Goal: Information Seeking & Learning: Compare options

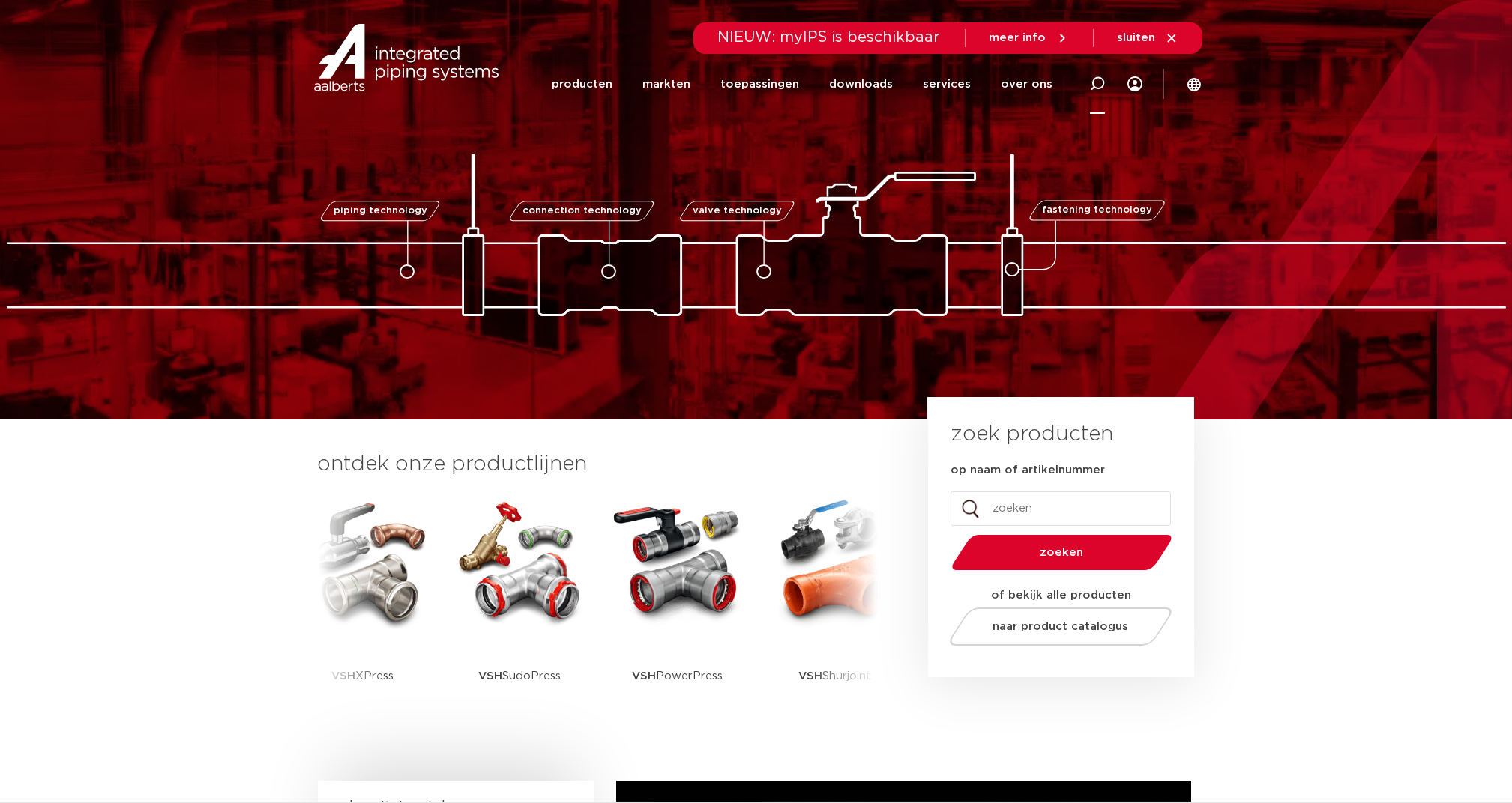
click at [1094, 80] on icon at bounding box center [1098, 84] width 15 height 15
type input "kogelkraan"
click button "Zoeken" at bounding box center [0, 0] width 0 height 0
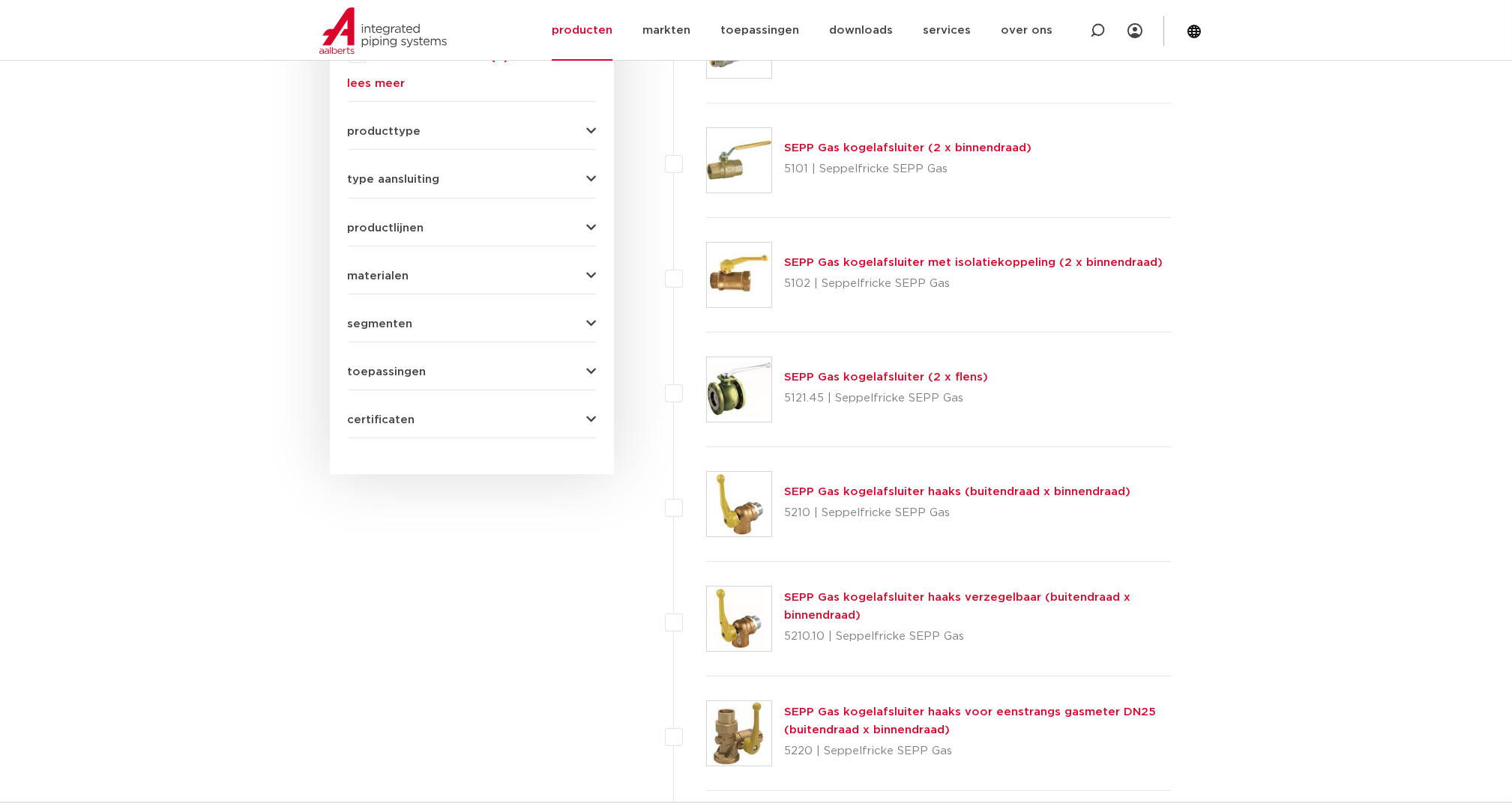
scroll to position [935, 0]
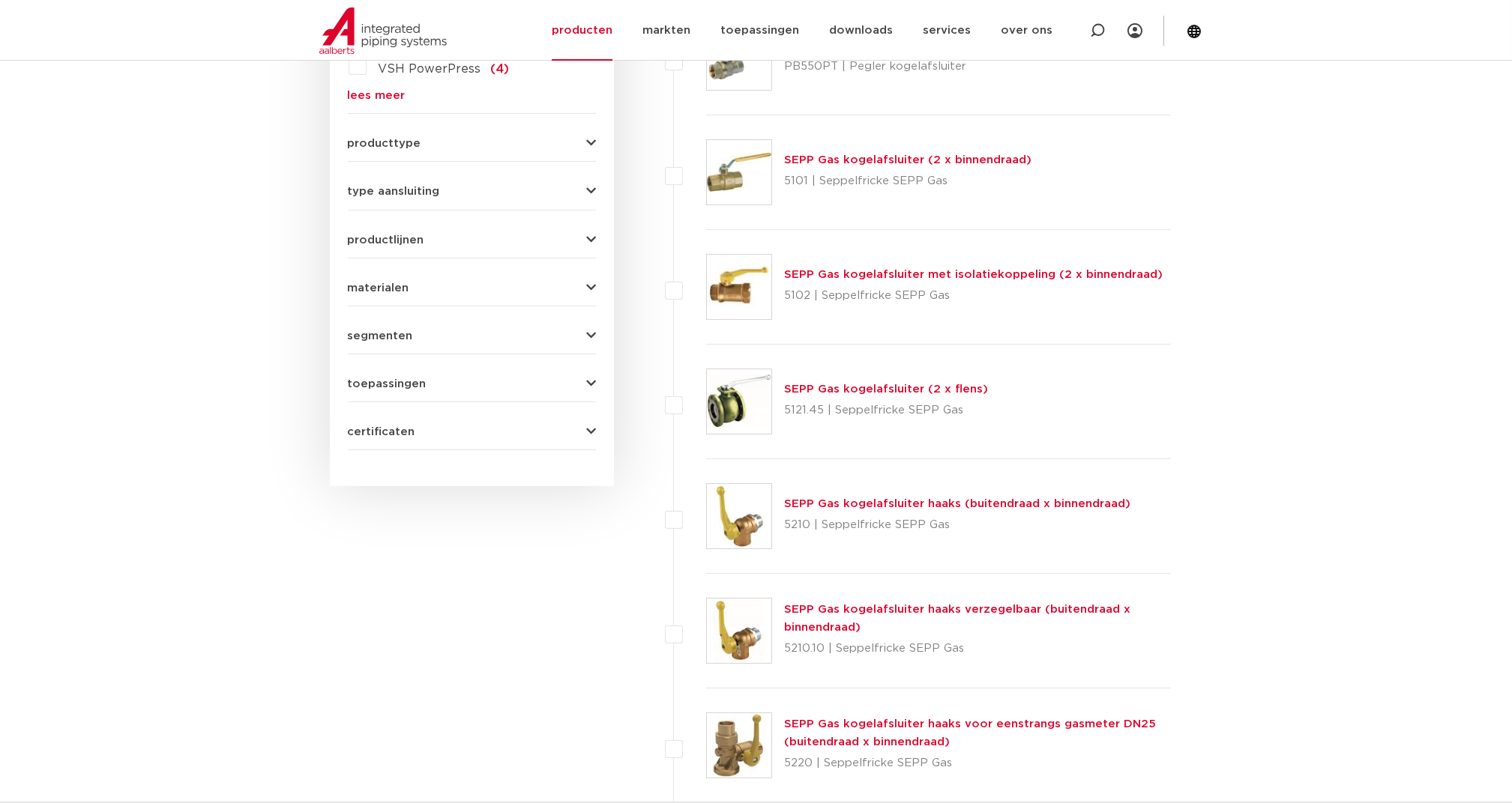
click at [392, 419] on div "certificaten WRAS (19) DVGW Wasser (16) GDV (16) SINTEF (16) ACS (15) Belgaqua …" at bounding box center [471, 425] width 248 height 23
click at [388, 426] on span "certificaten" at bounding box center [381, 431] width 68 height 11
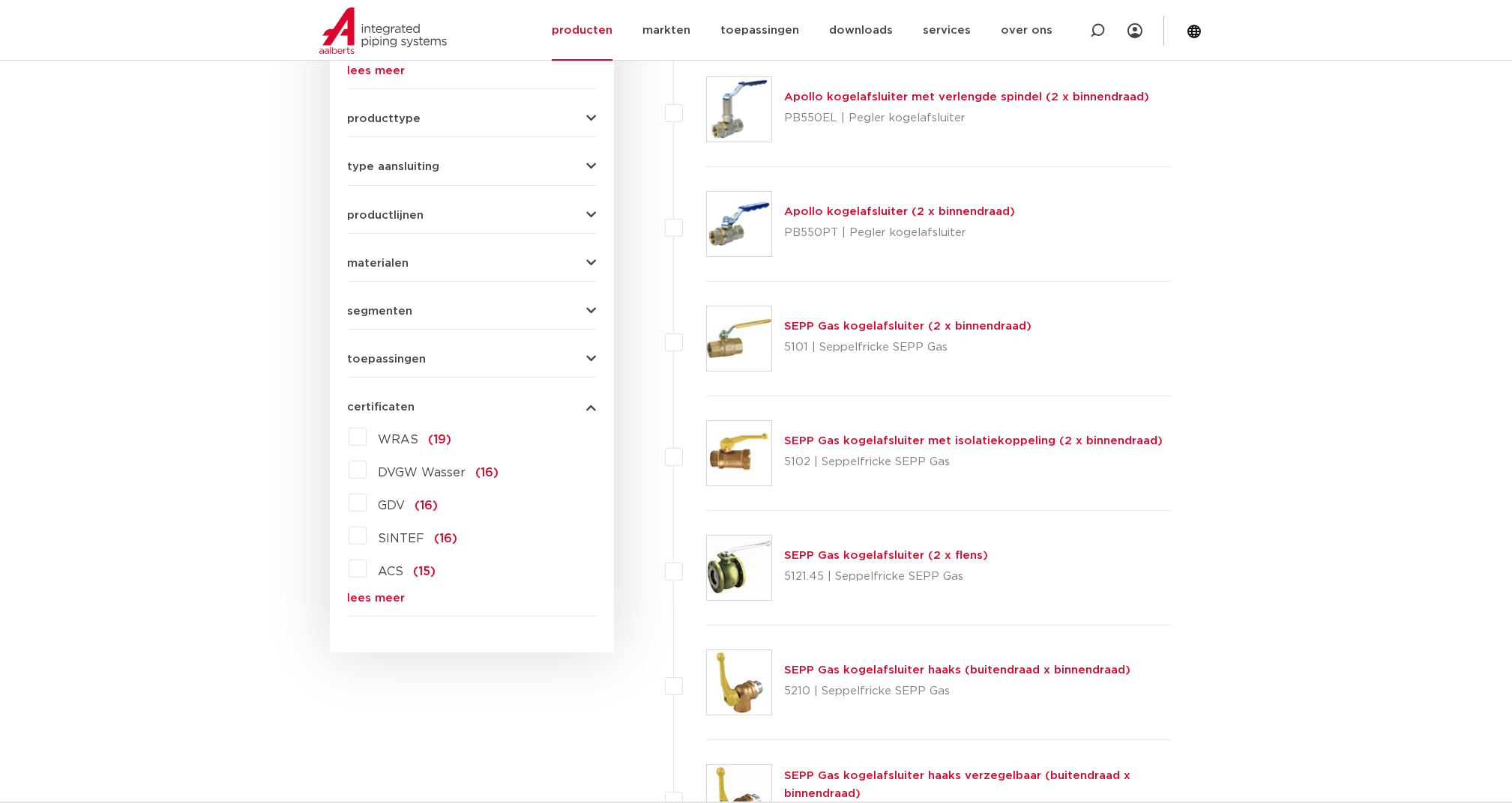
scroll to position [744, 0]
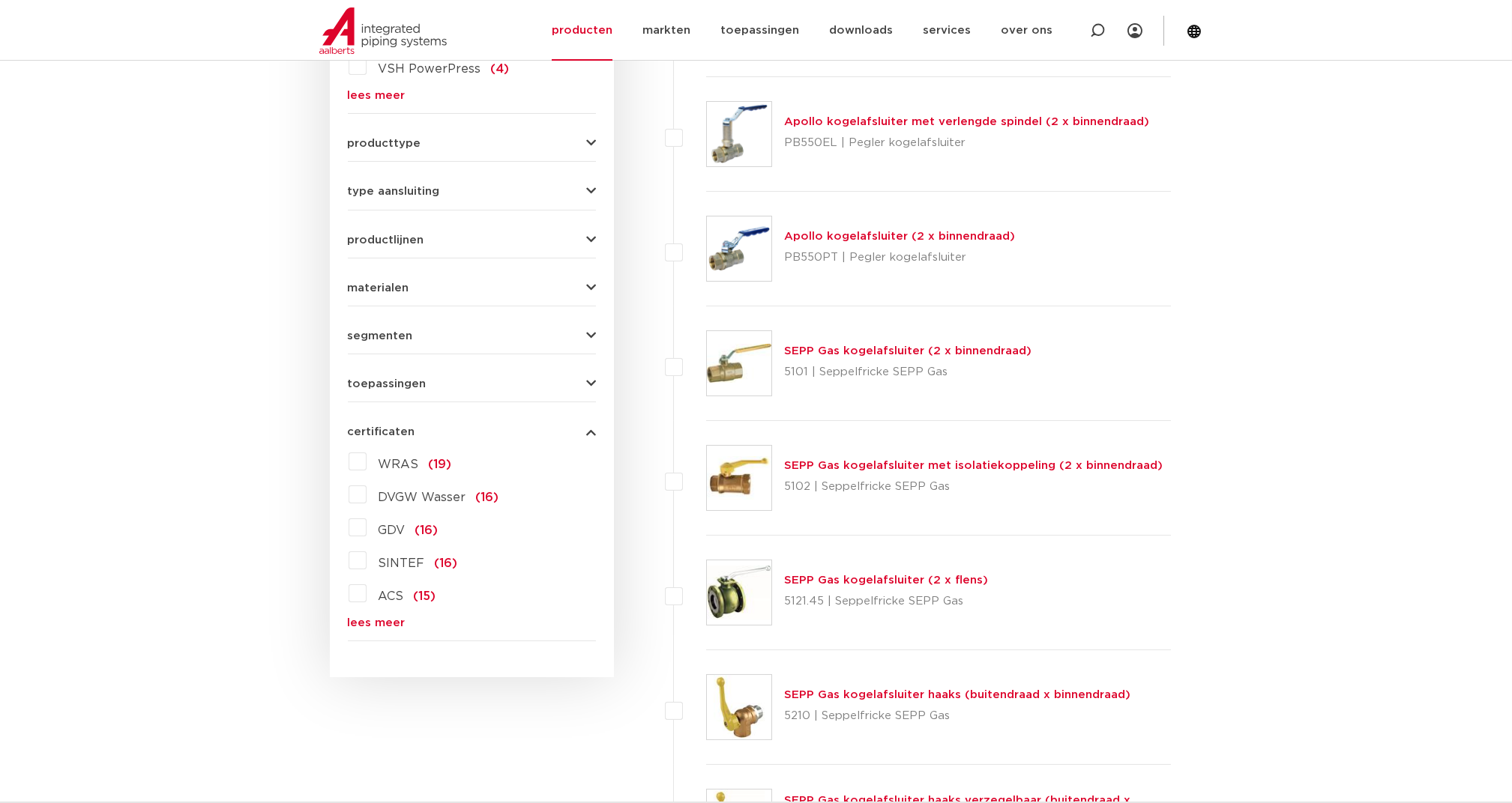
click at [372, 617] on link "lees meer" at bounding box center [471, 623] width 248 height 11
click at [366, 655] on label "KIWA (15)" at bounding box center [406, 659] width 80 height 24
click at [0, 0] on input "KIWA (15)" at bounding box center [0, 0] width 0 height 0
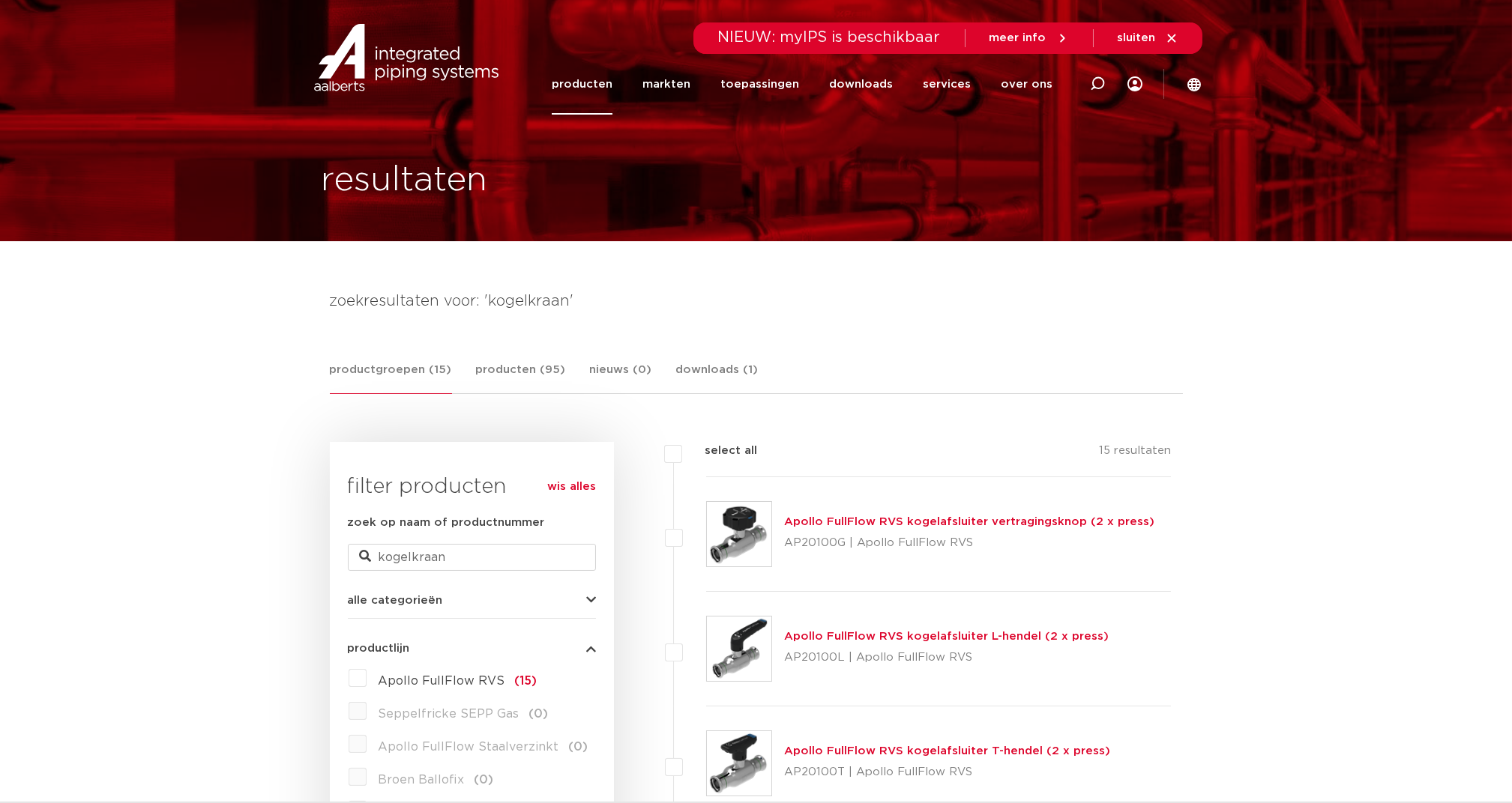
click at [609, 86] on link "producten" at bounding box center [582, 85] width 61 height 61
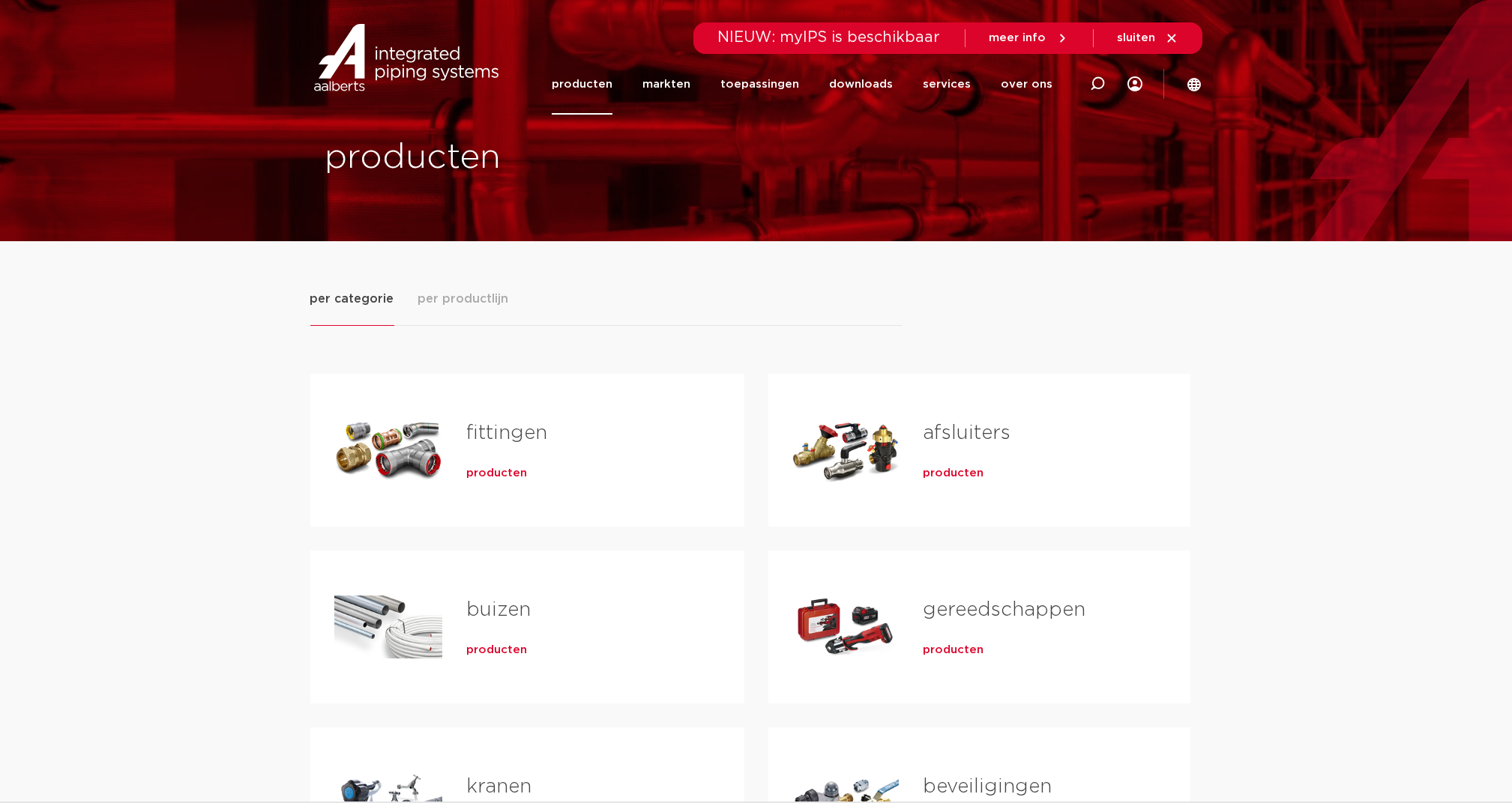
click at [953, 476] on span "producten" at bounding box center [953, 473] width 61 height 15
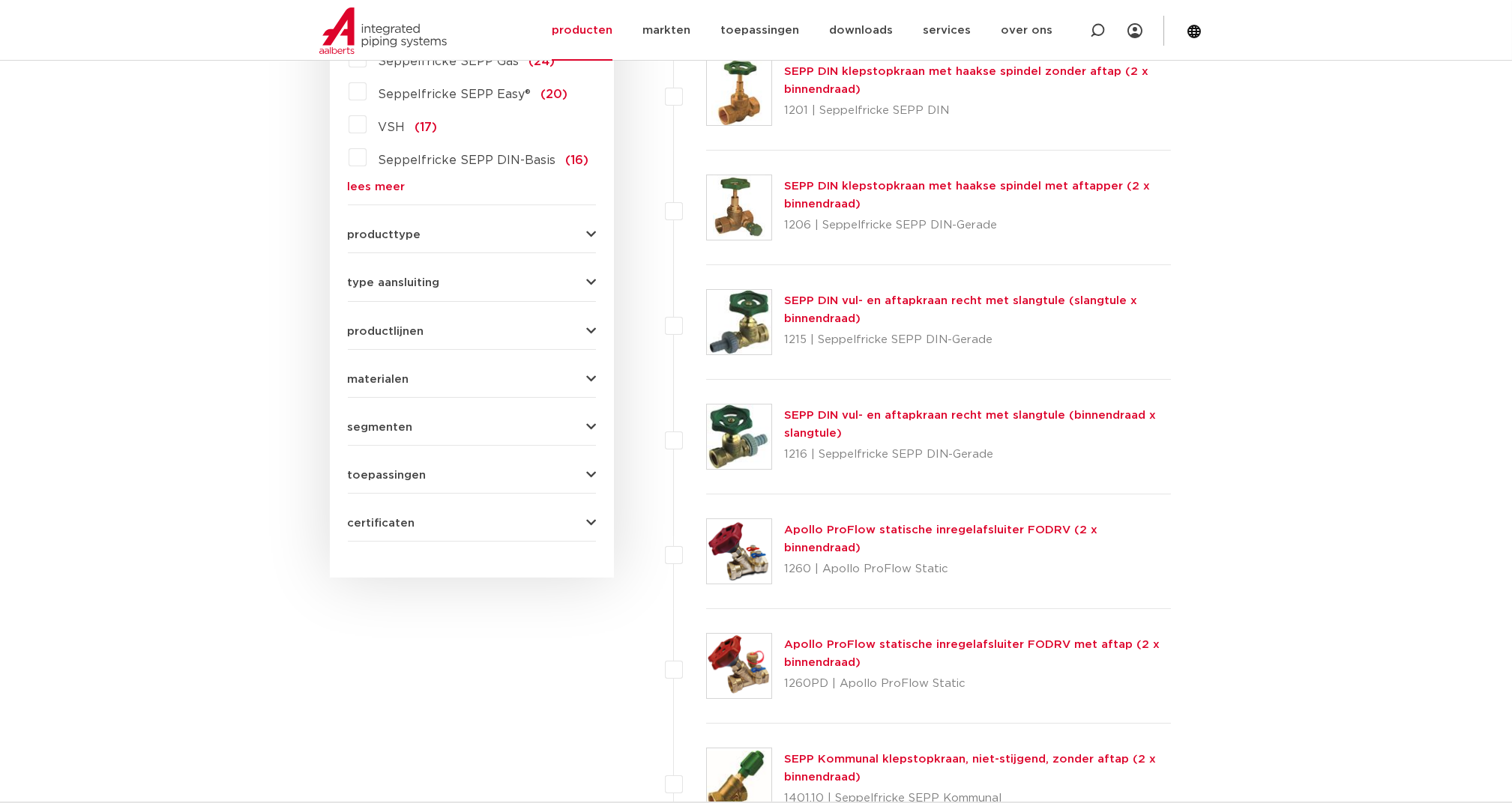
scroll to position [600, 0]
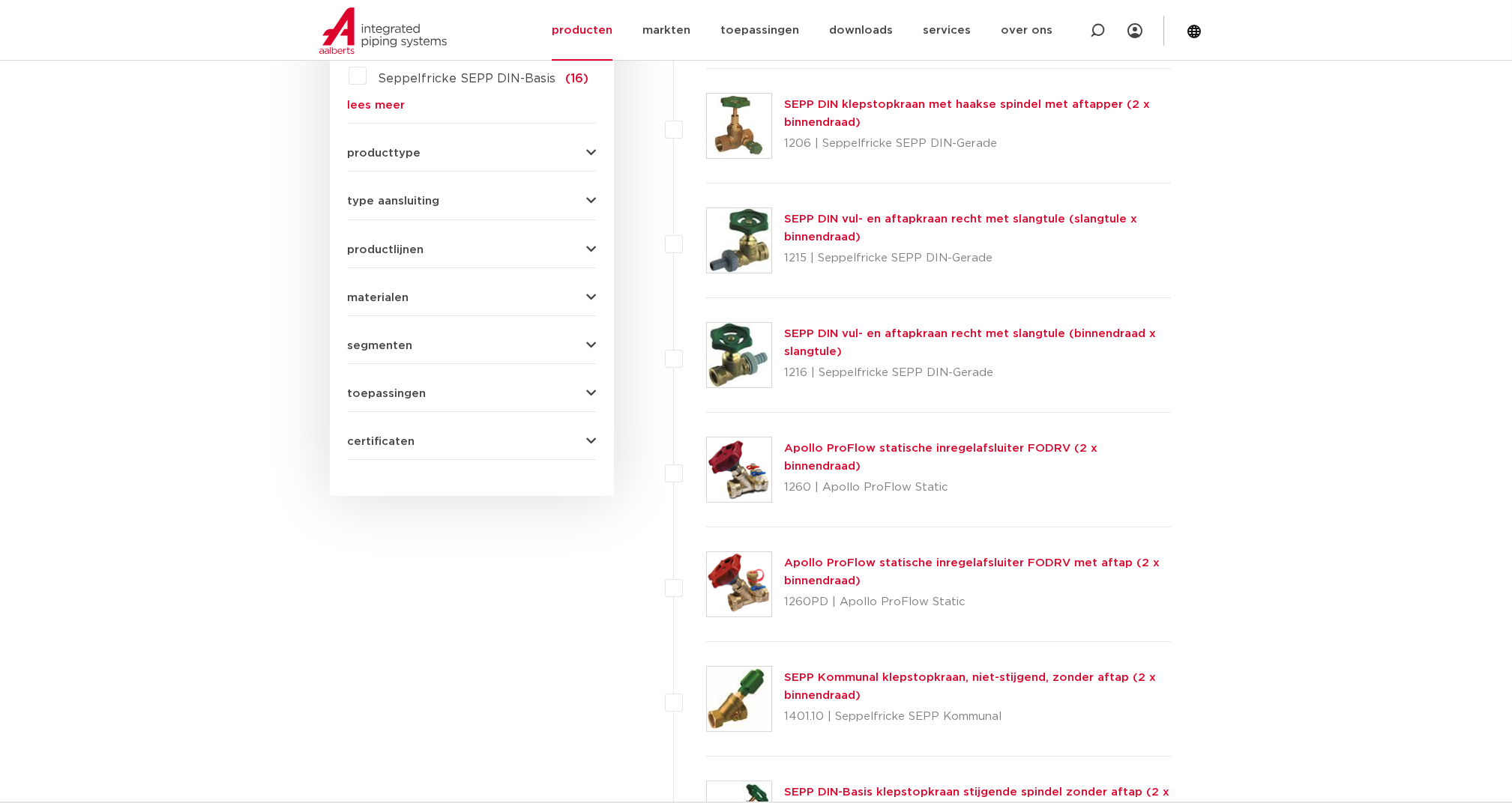
click at [386, 440] on span "certificaten" at bounding box center [381, 441] width 68 height 11
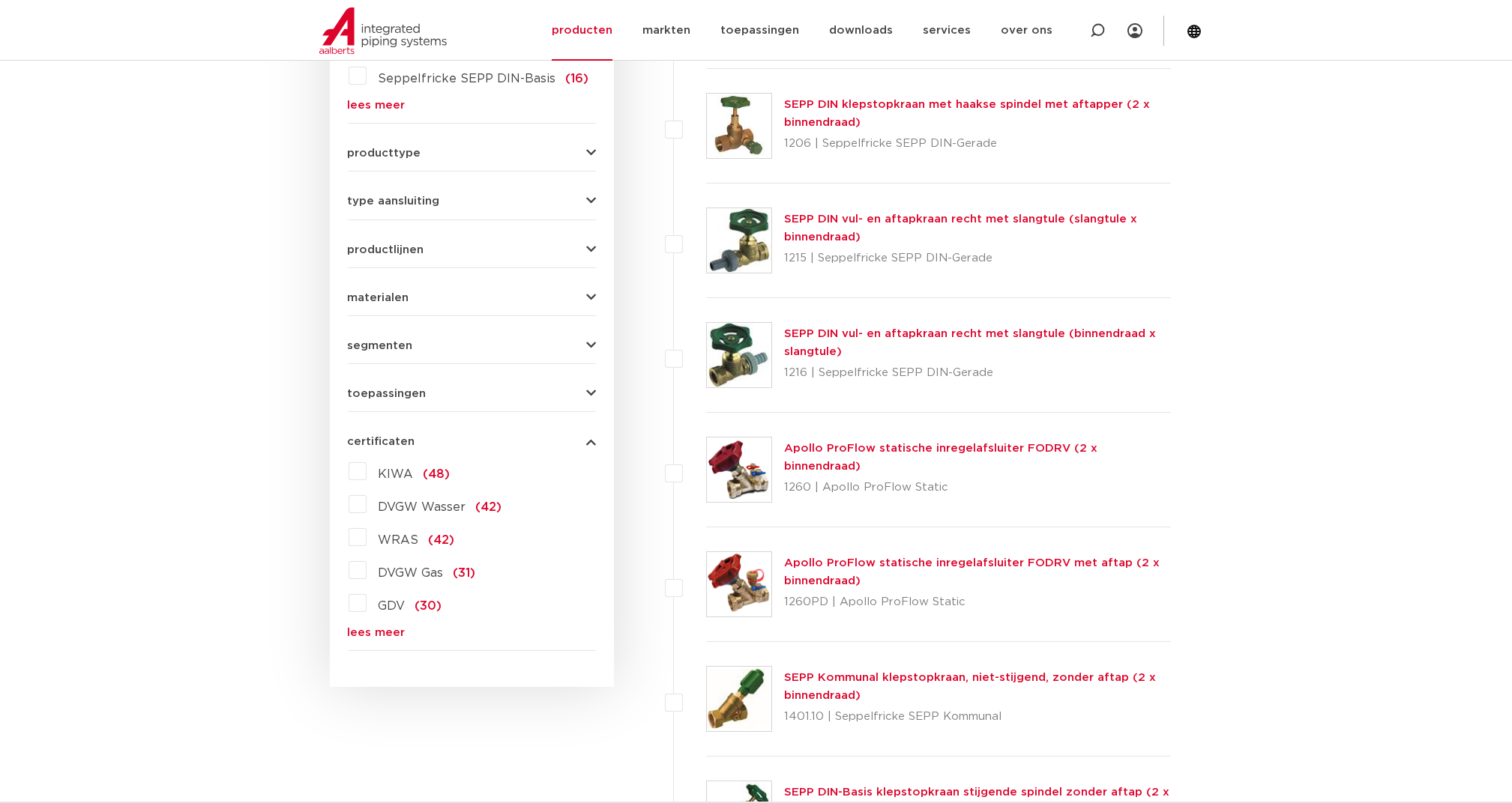
click at [364, 627] on link "lees meer" at bounding box center [471, 632] width 248 height 11
click at [355, 390] on span "toepassingen" at bounding box center [386, 393] width 79 height 11
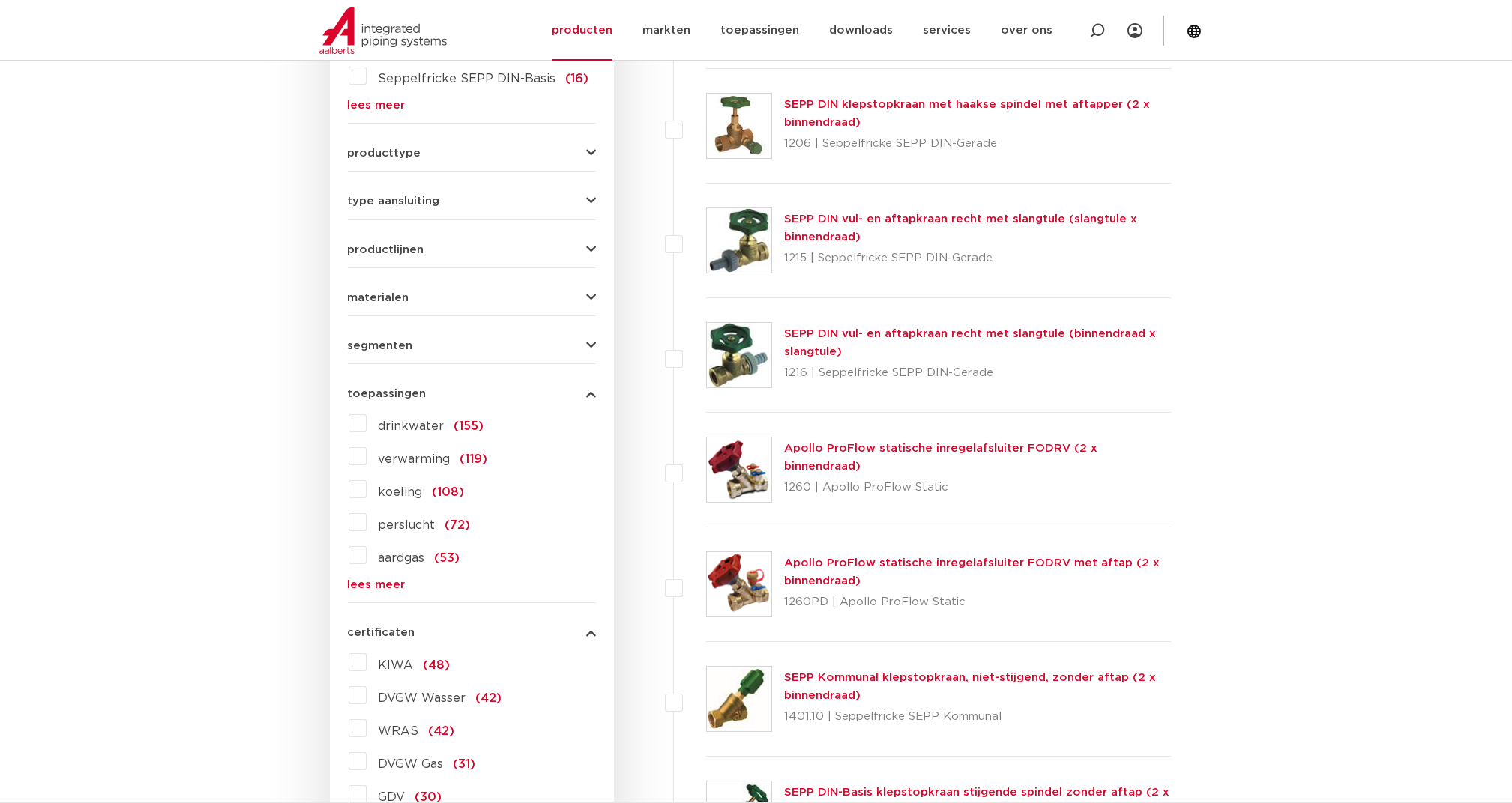
click at [366, 418] on label "drinkwater (155)" at bounding box center [425, 424] width 118 height 24
click at [0, 0] on input "drinkwater (155)" at bounding box center [0, 0] width 0 height 0
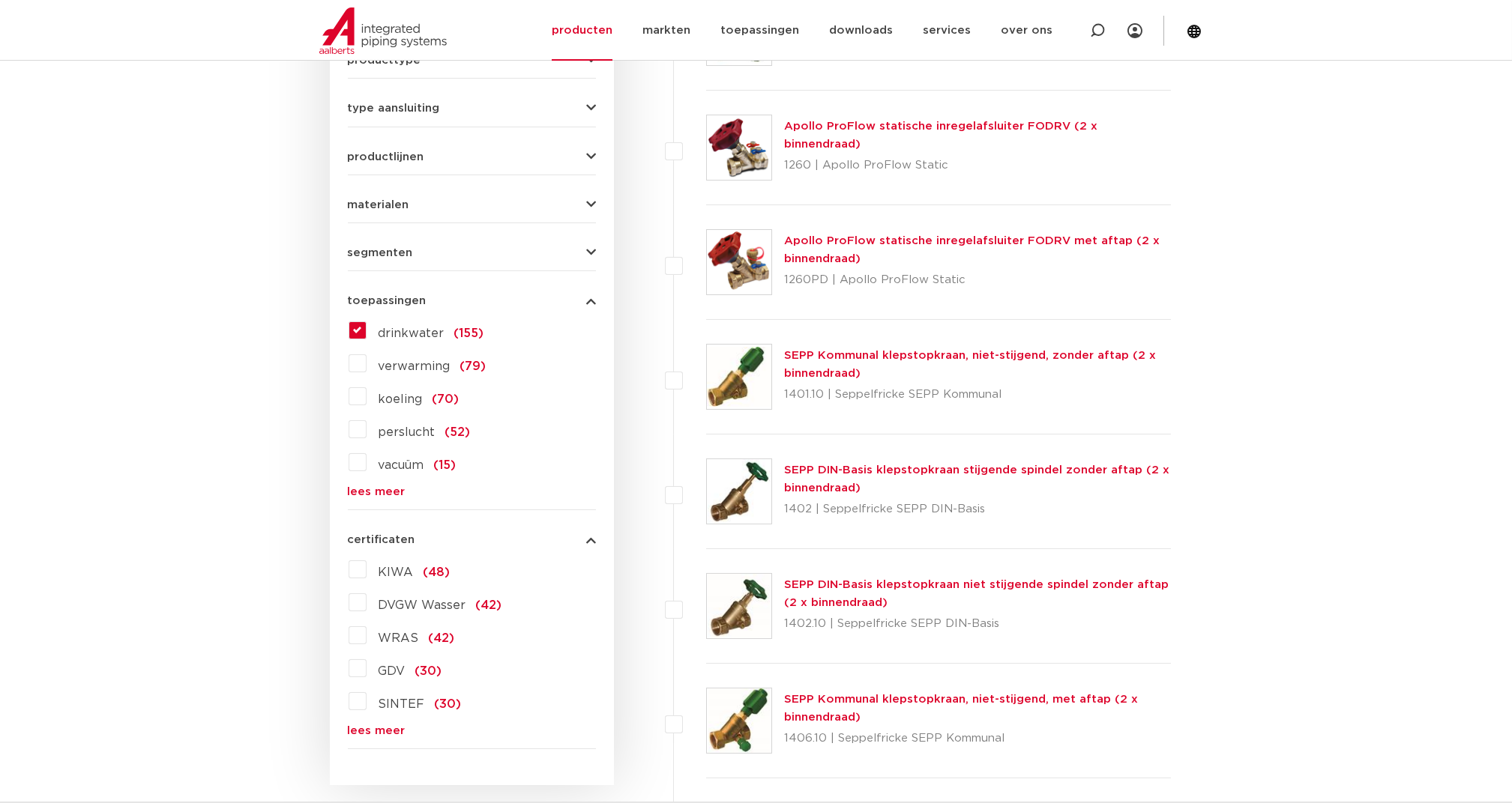
scroll to position [699, 0]
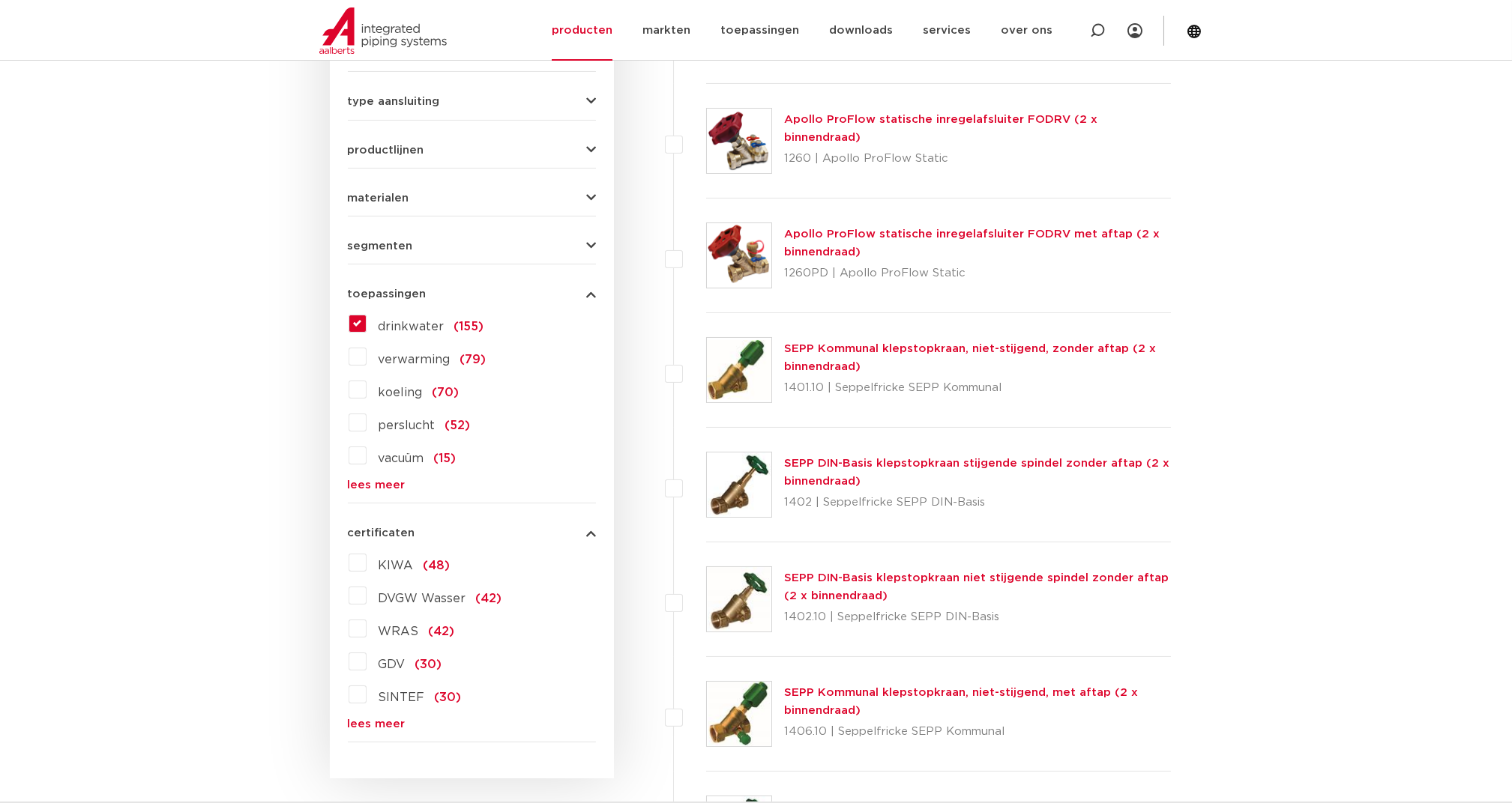
click at [366, 560] on label "KIWA (48)" at bounding box center [408, 562] width 84 height 24
click at [0, 0] on input "KIWA (48)" at bounding box center [0, 0] width 0 height 0
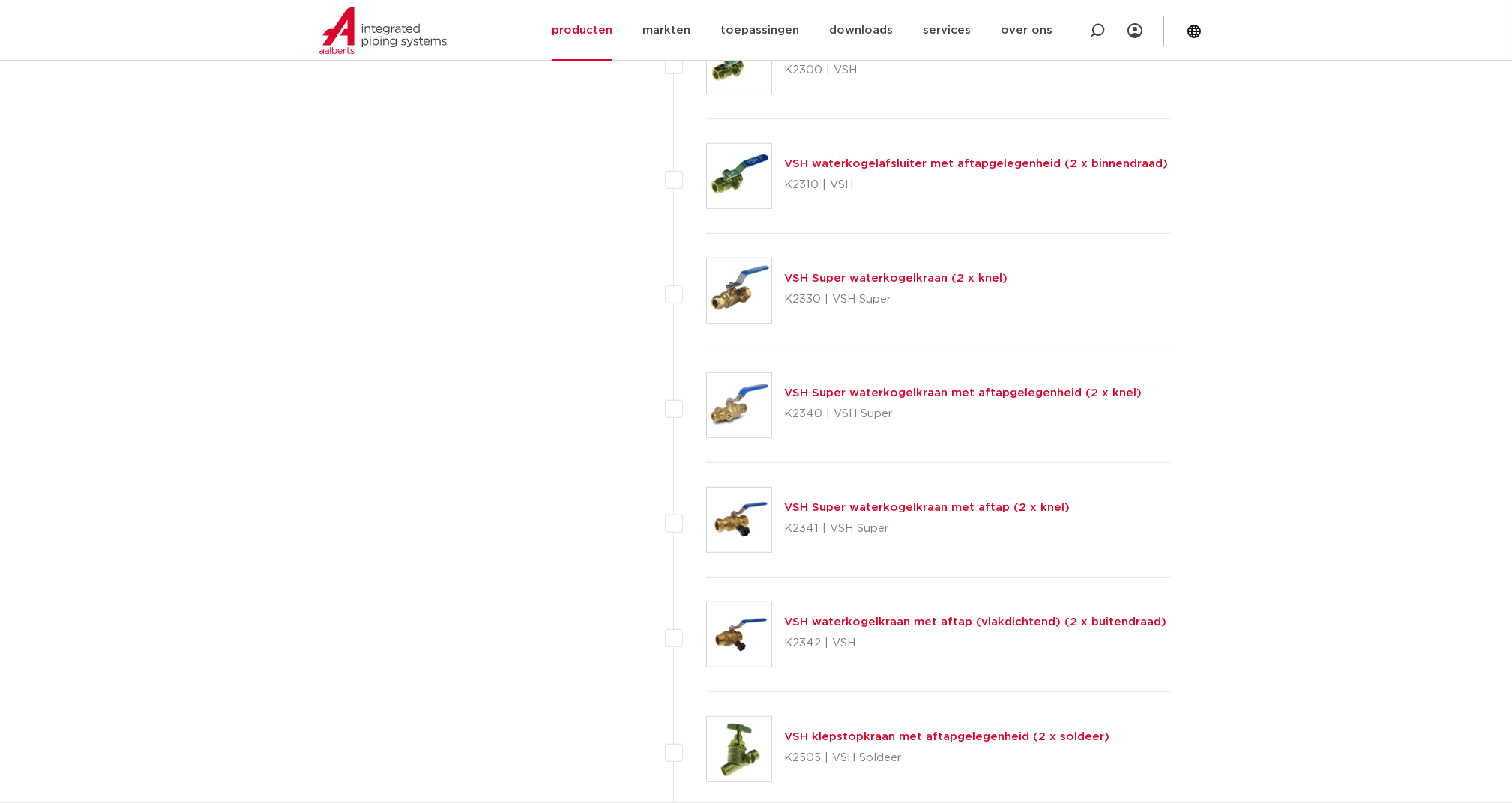
scroll to position [4394, 0]
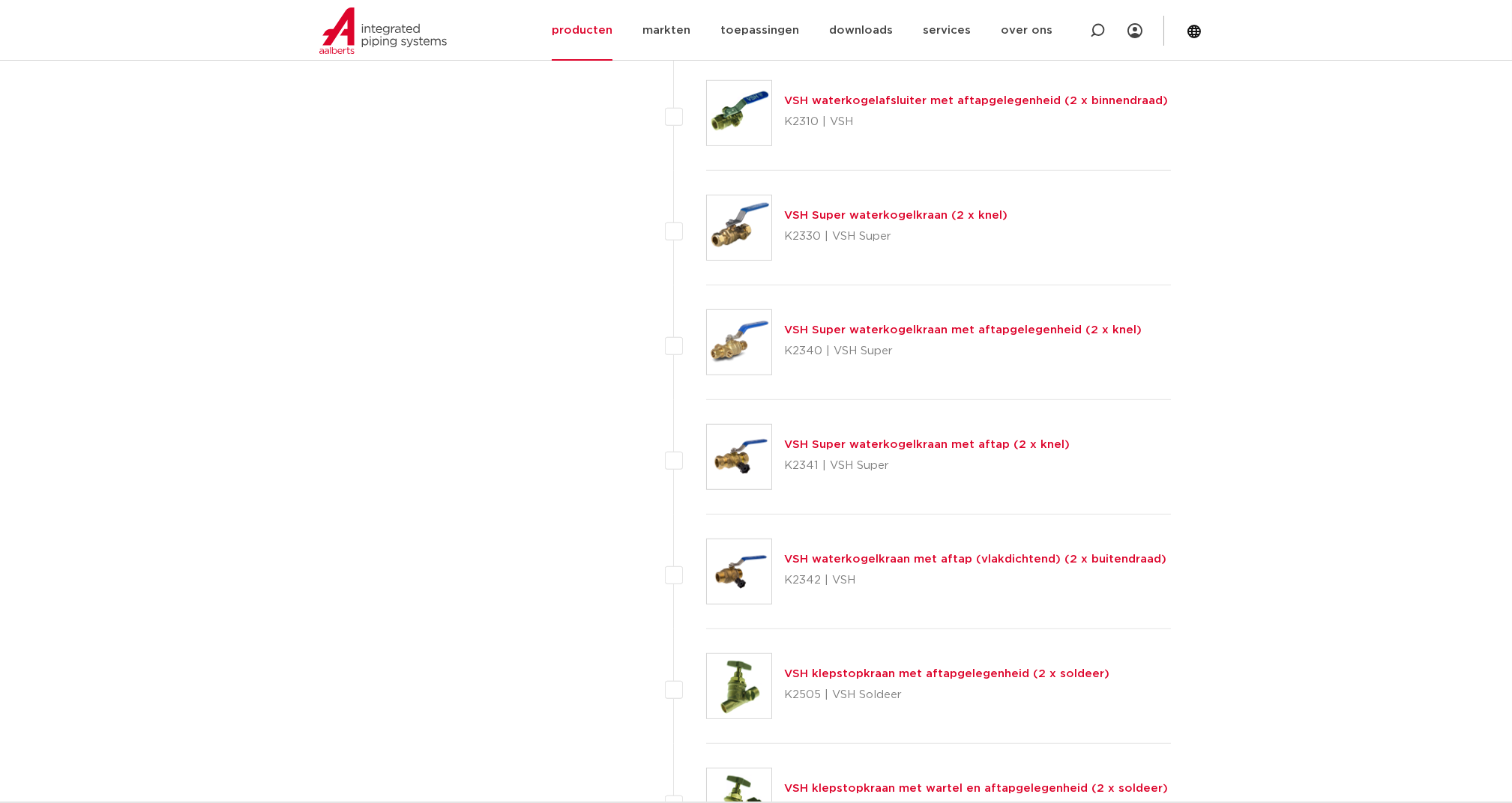
click at [848, 551] on div "VSH waterkogelkraan met aftap (vlakdichtend) (2 x buitendraad) K2342 | VSH" at bounding box center [975, 572] width 382 height 42
click at [853, 554] on link "VSH waterkogelkraan met aftap (vlakdichtend) (2 x buitendraad)" at bounding box center [975, 559] width 382 height 11
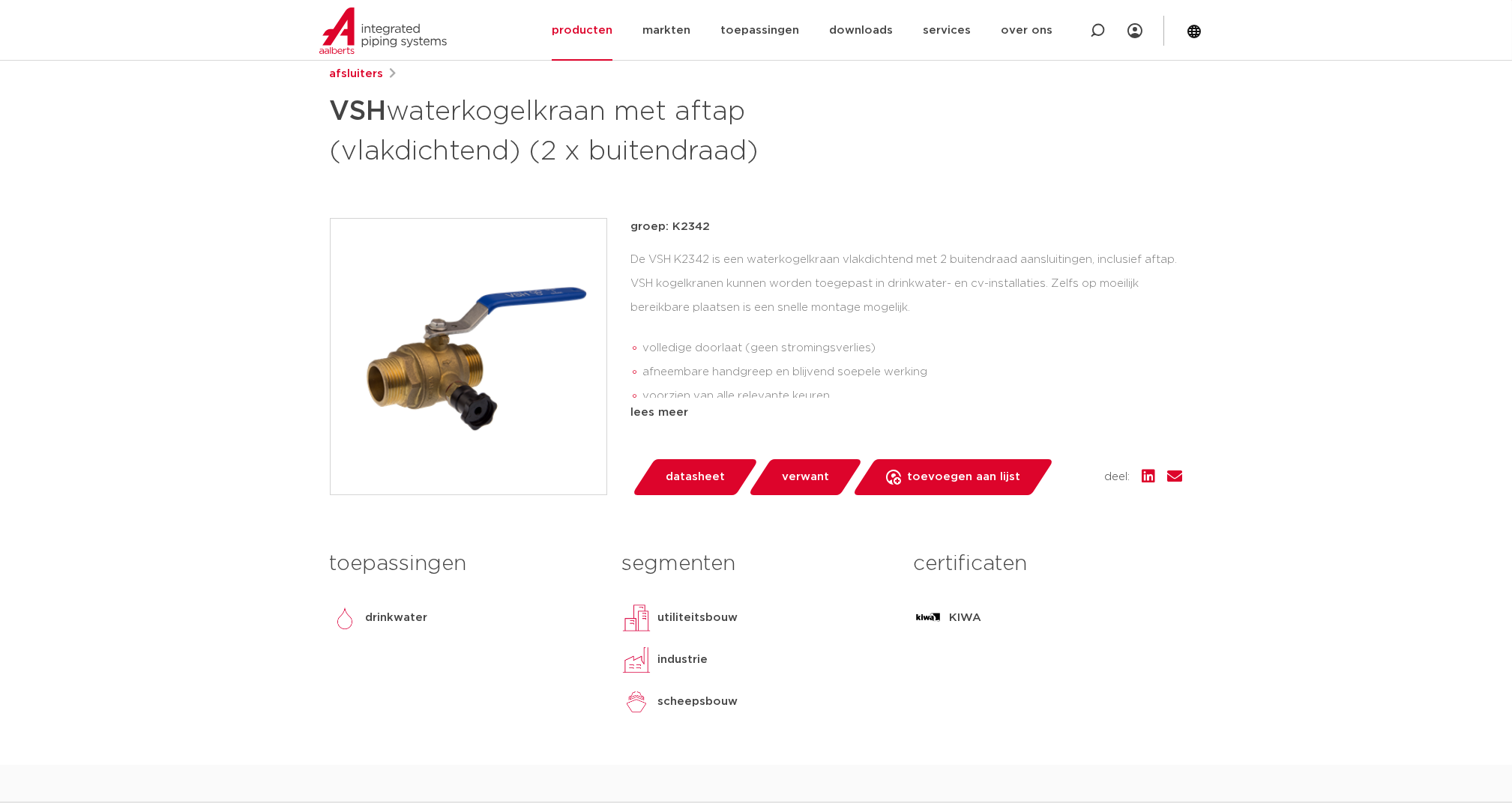
scroll to position [199, 0]
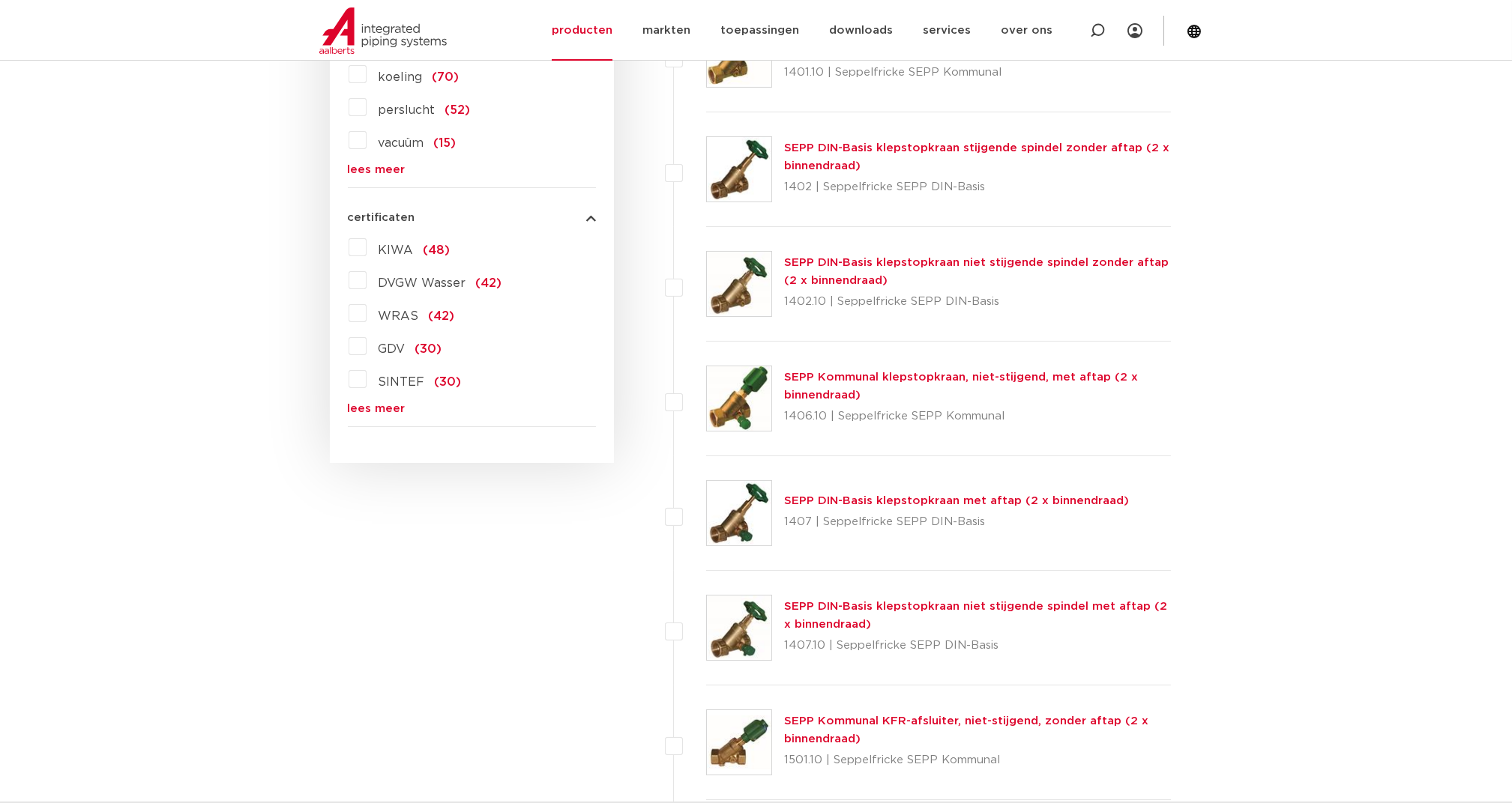
scroll to position [998, 0]
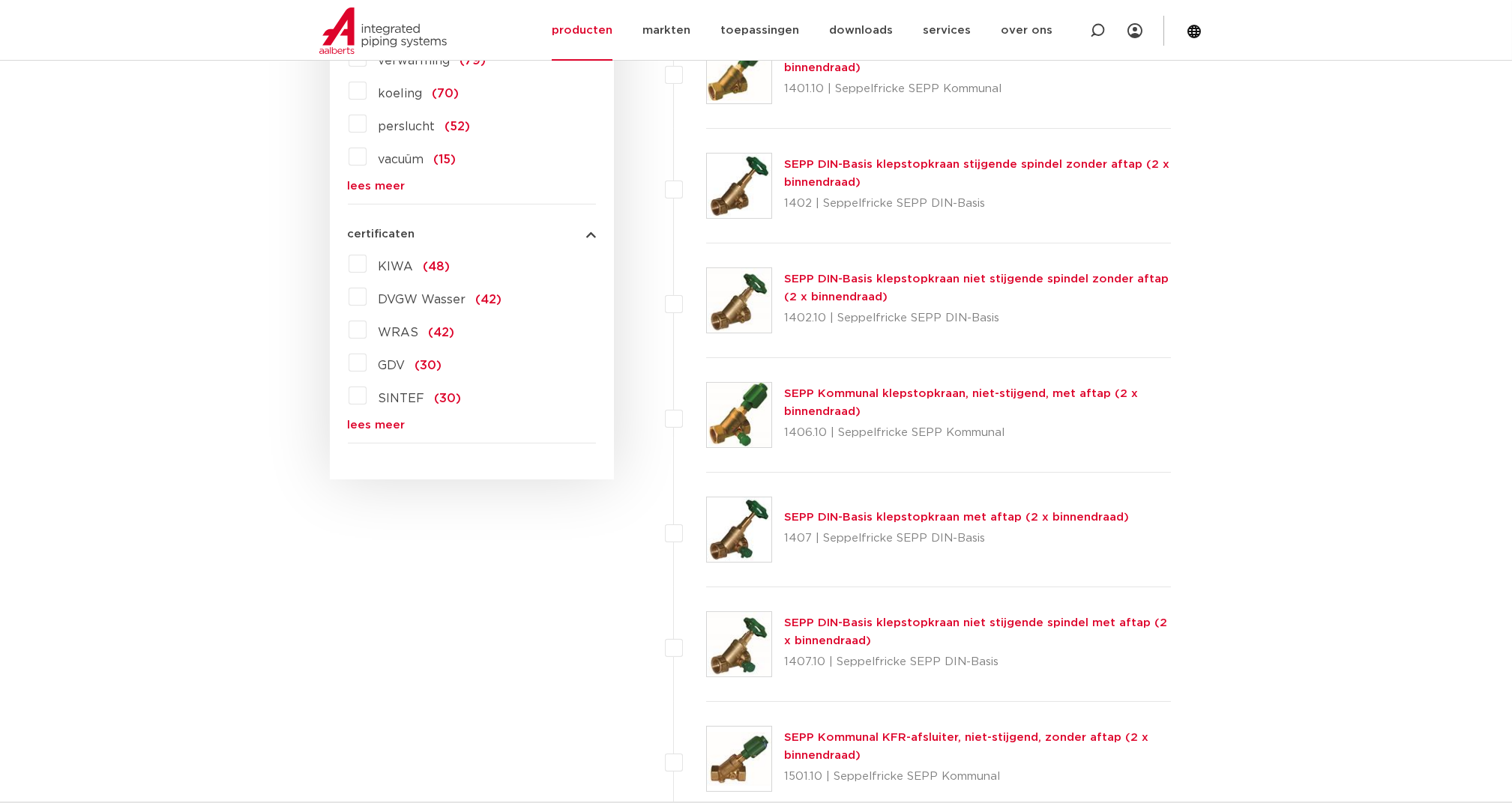
click at [392, 267] on span "KIWA" at bounding box center [397, 267] width 36 height 12
click at [0, 0] on input "KIWA (48)" at bounding box center [0, 0] width 0 height 0
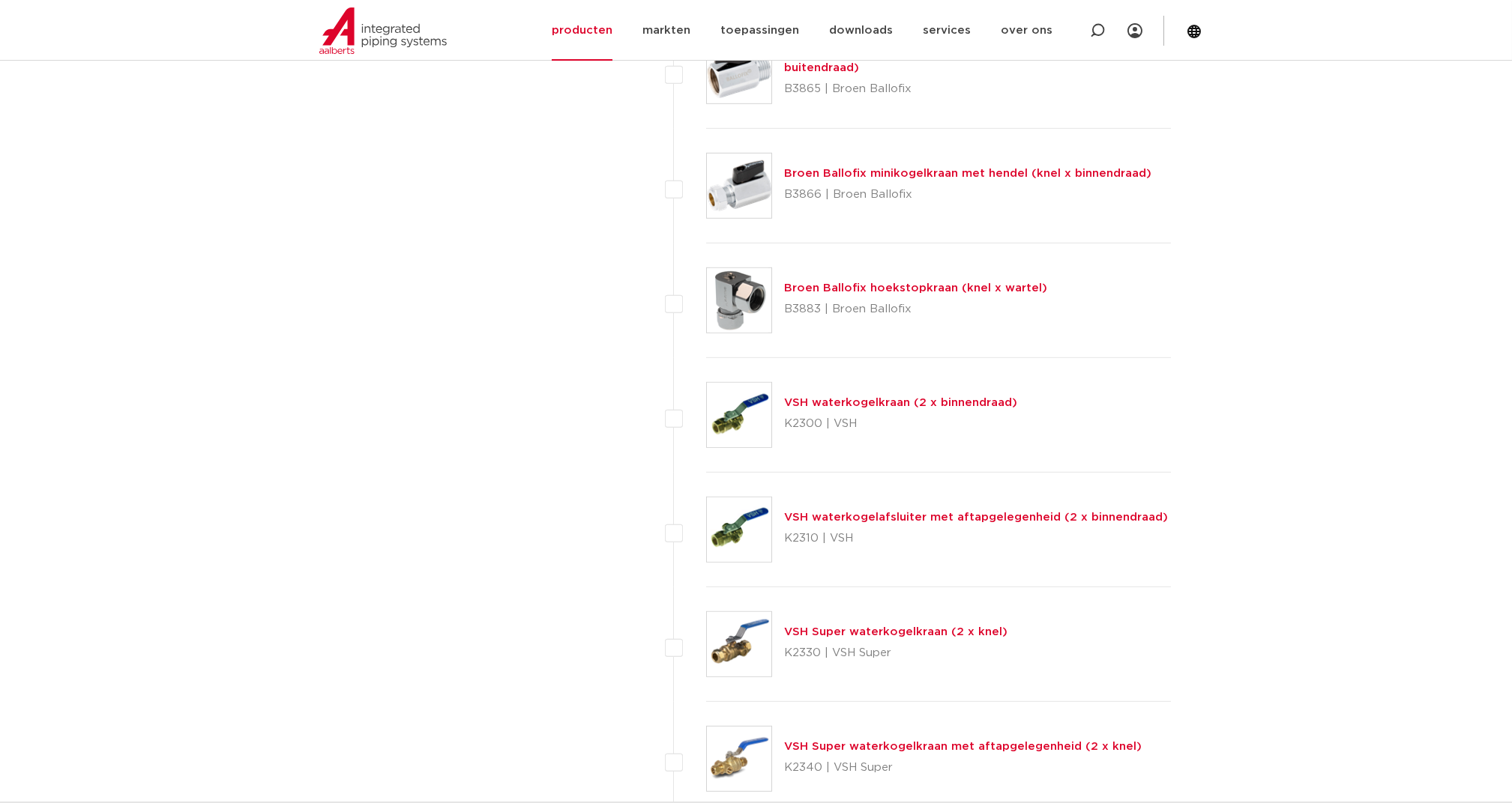
scroll to position [3995, 0]
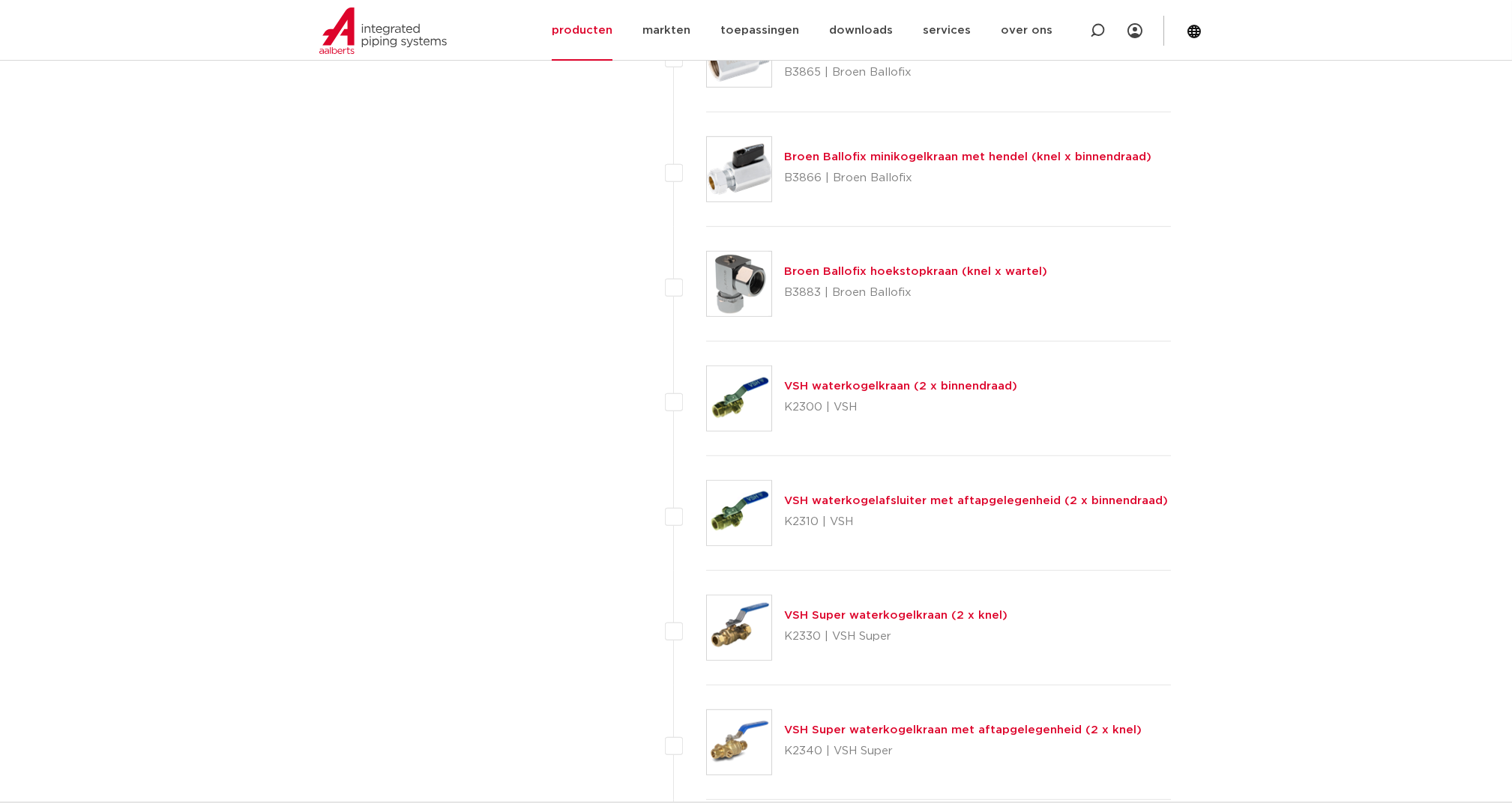
click at [870, 724] on link "VSH Super waterkogelkraan met aftapgelegenheid (2 x knel)" at bounding box center [963, 729] width 358 height 11
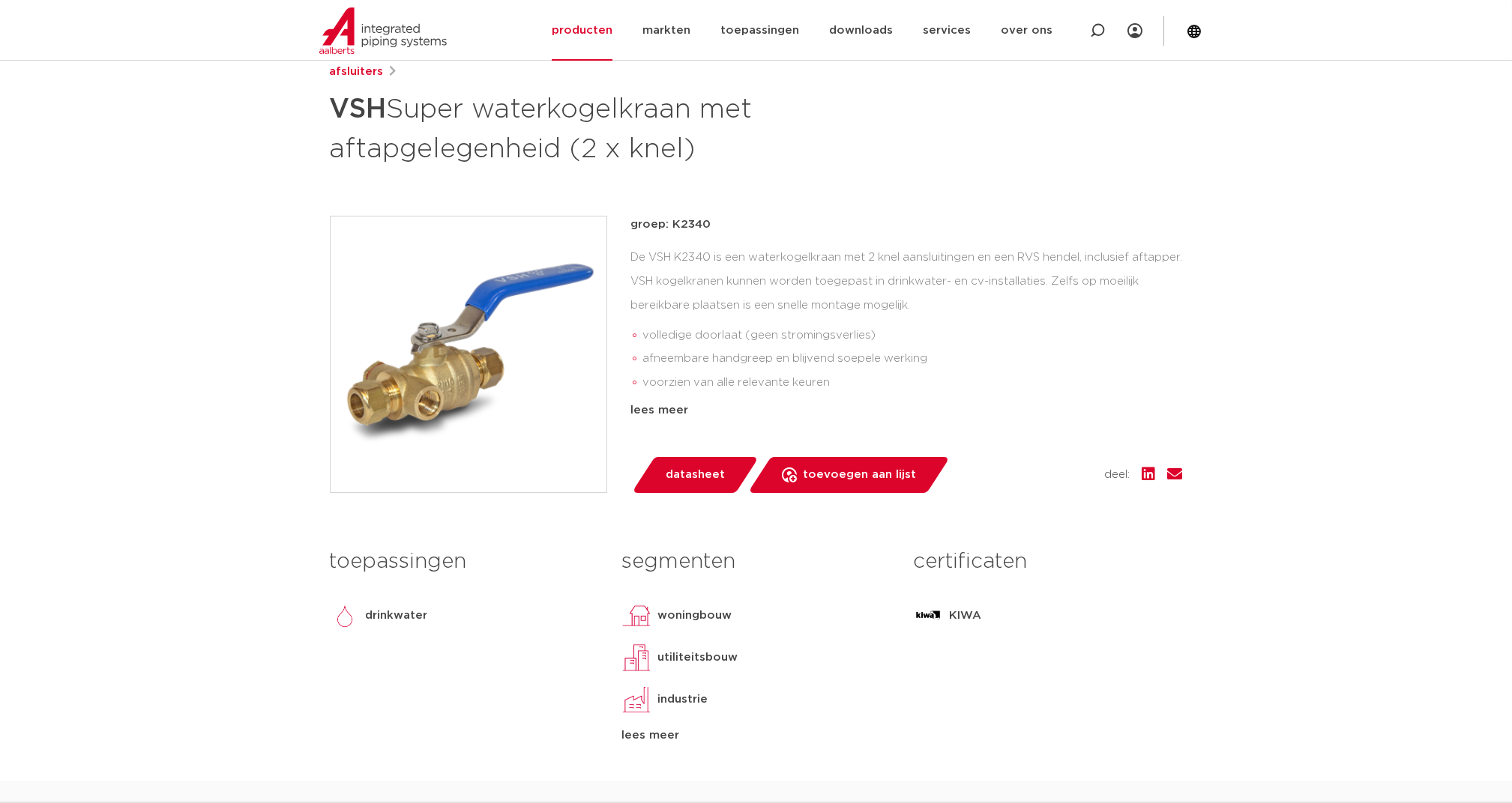
scroll to position [199, 0]
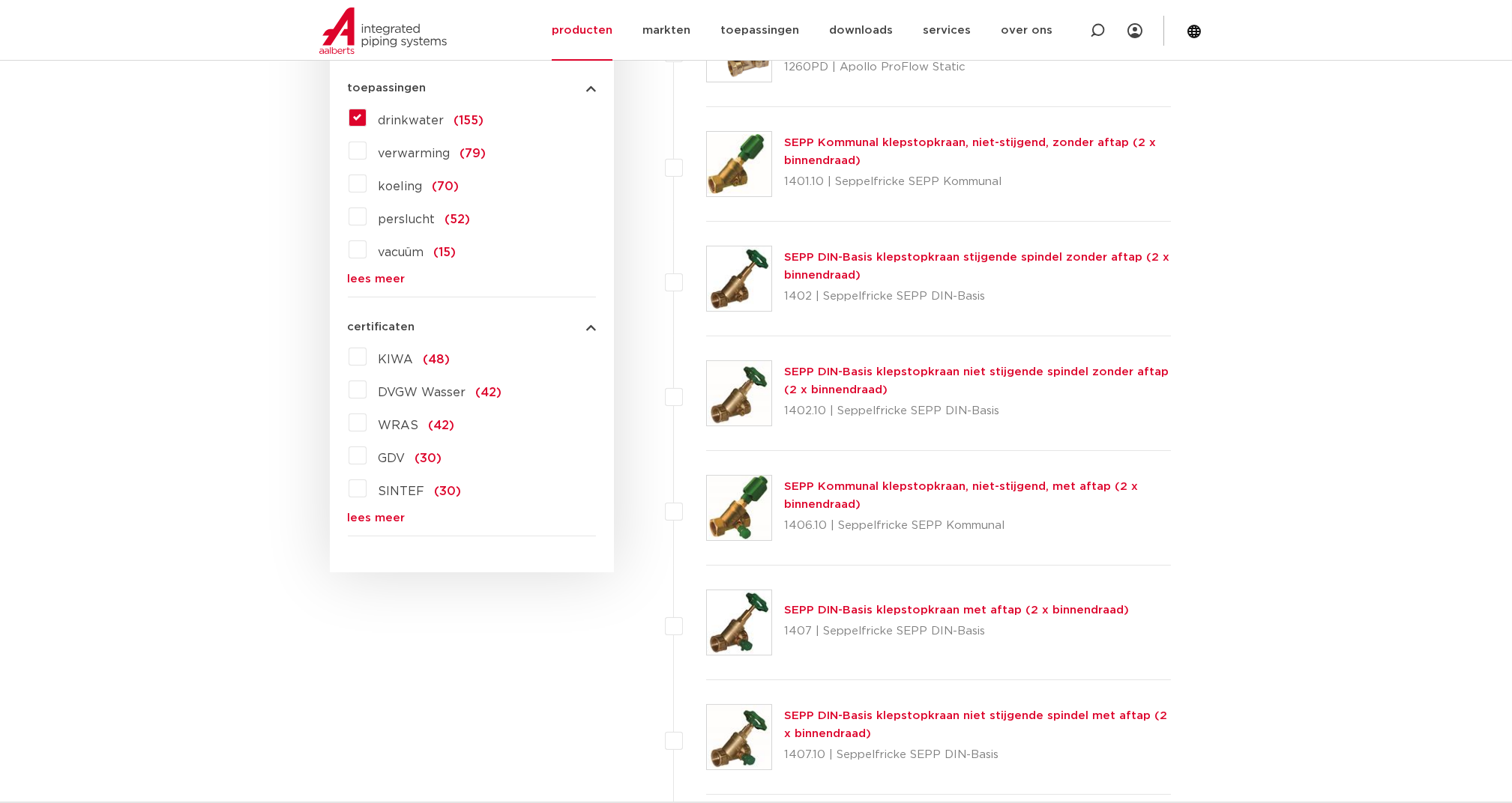
scroll to position [898, 0]
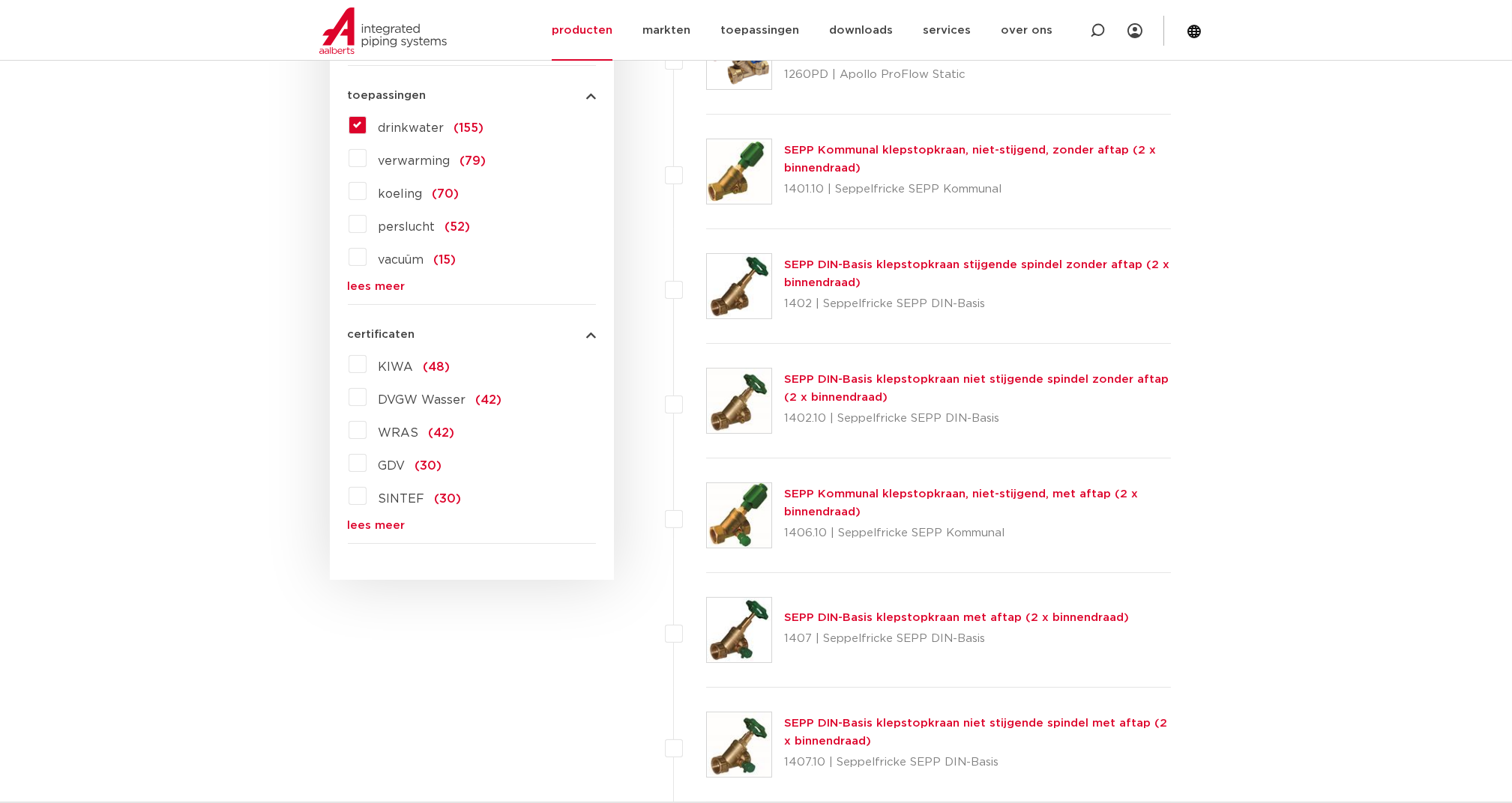
click at [364, 523] on link "lees meer" at bounding box center [471, 525] width 248 height 11
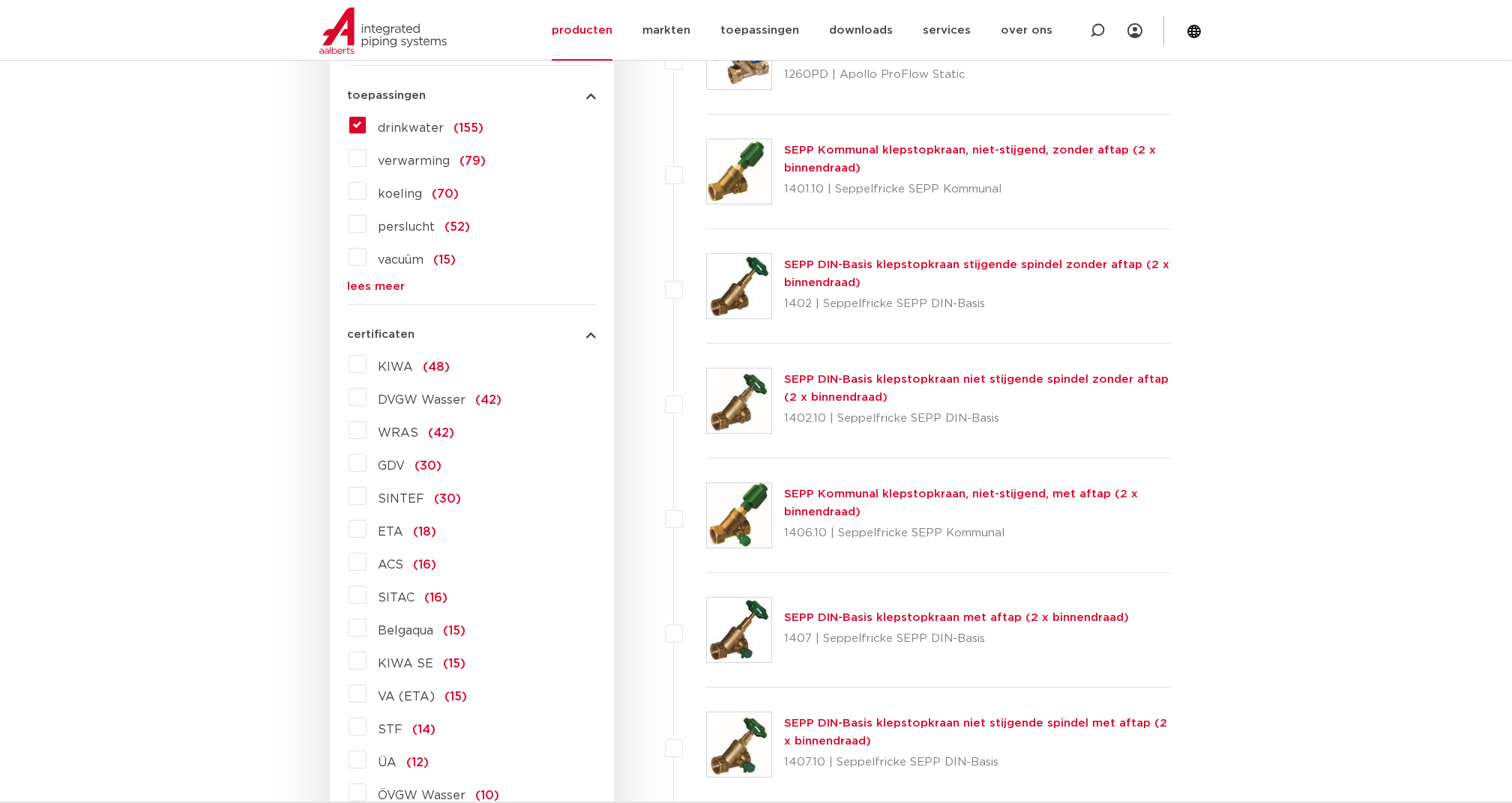
click at [366, 357] on label "KIWA (48)" at bounding box center [408, 364] width 84 height 24
click at [0, 0] on input "KIWA (48)" at bounding box center [0, 0] width 0 height 0
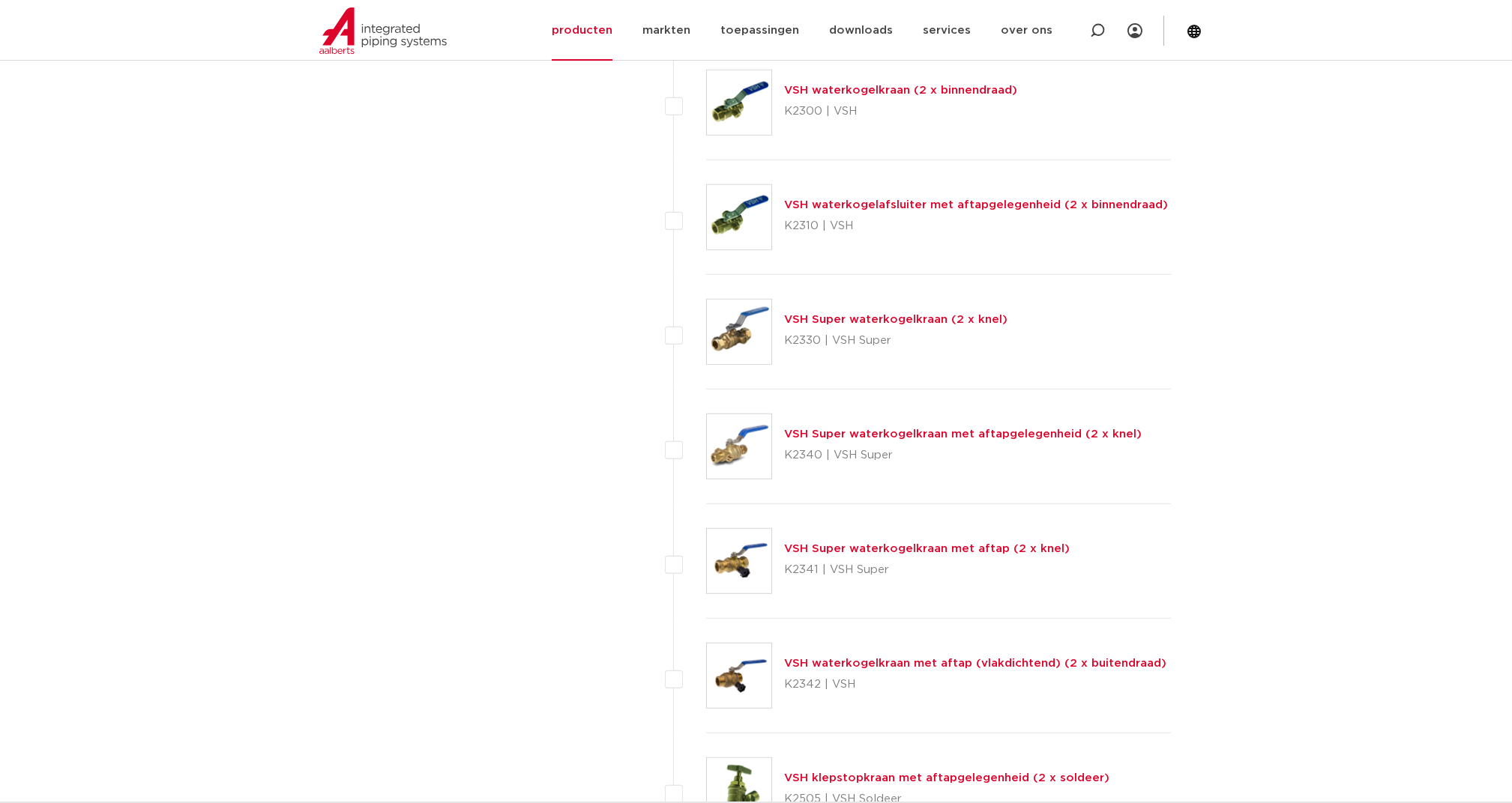
scroll to position [4276, 0]
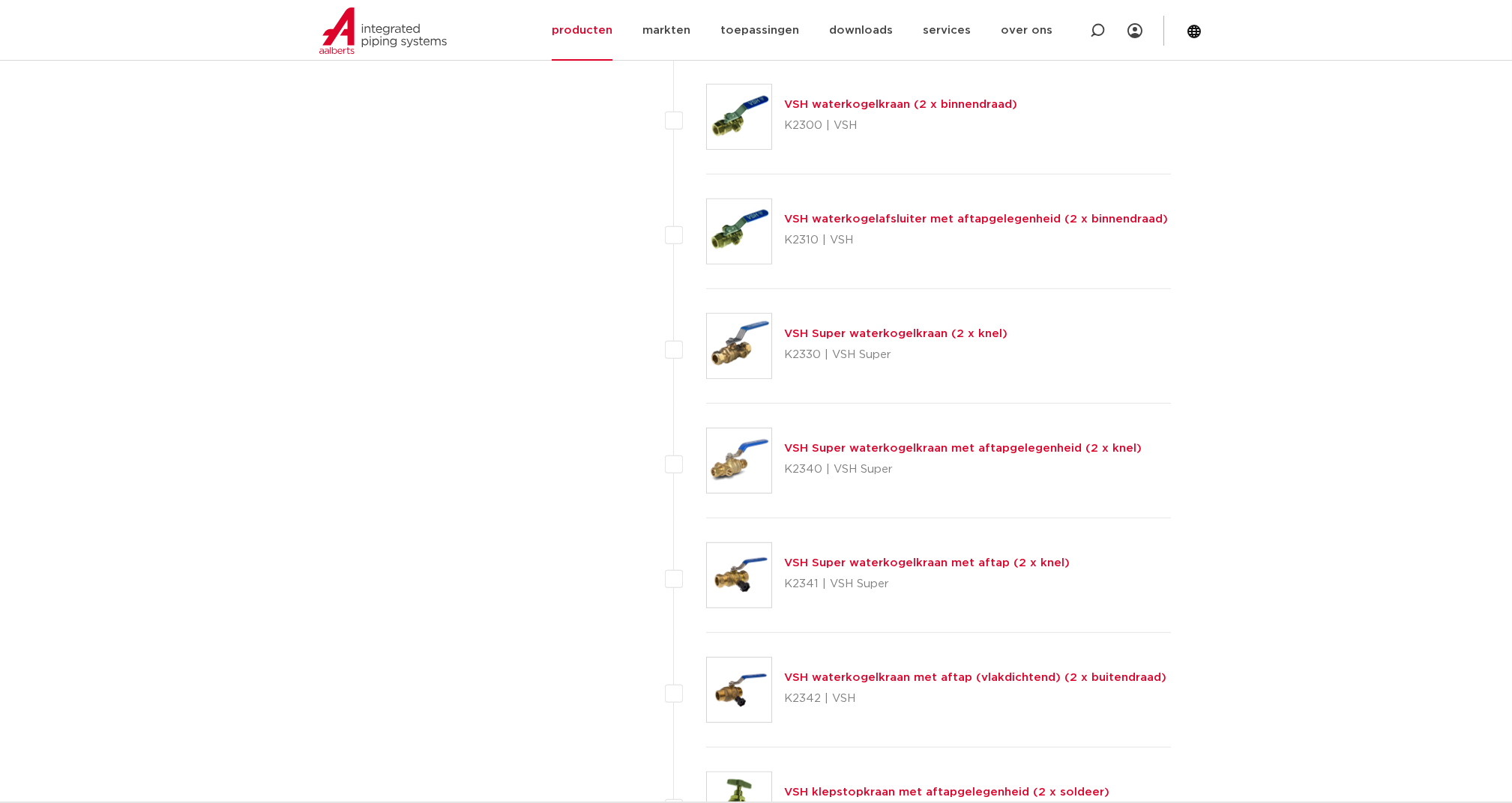
click at [825, 557] on link "VSH Super waterkogelkraan met aftap (2 x knel)" at bounding box center [926, 562] width 286 height 11
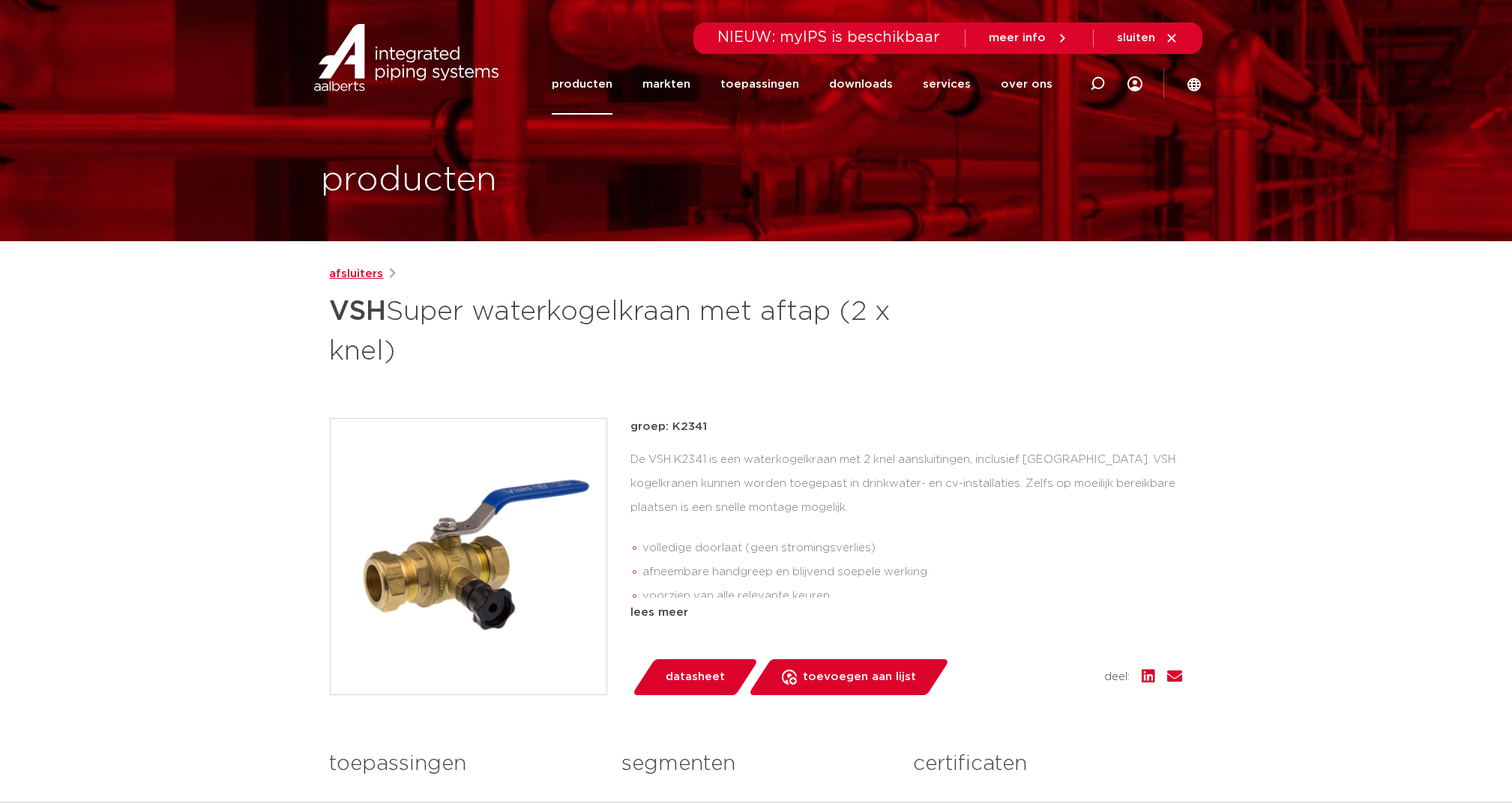
click at [344, 269] on link "afsluiters" at bounding box center [357, 274] width 54 height 18
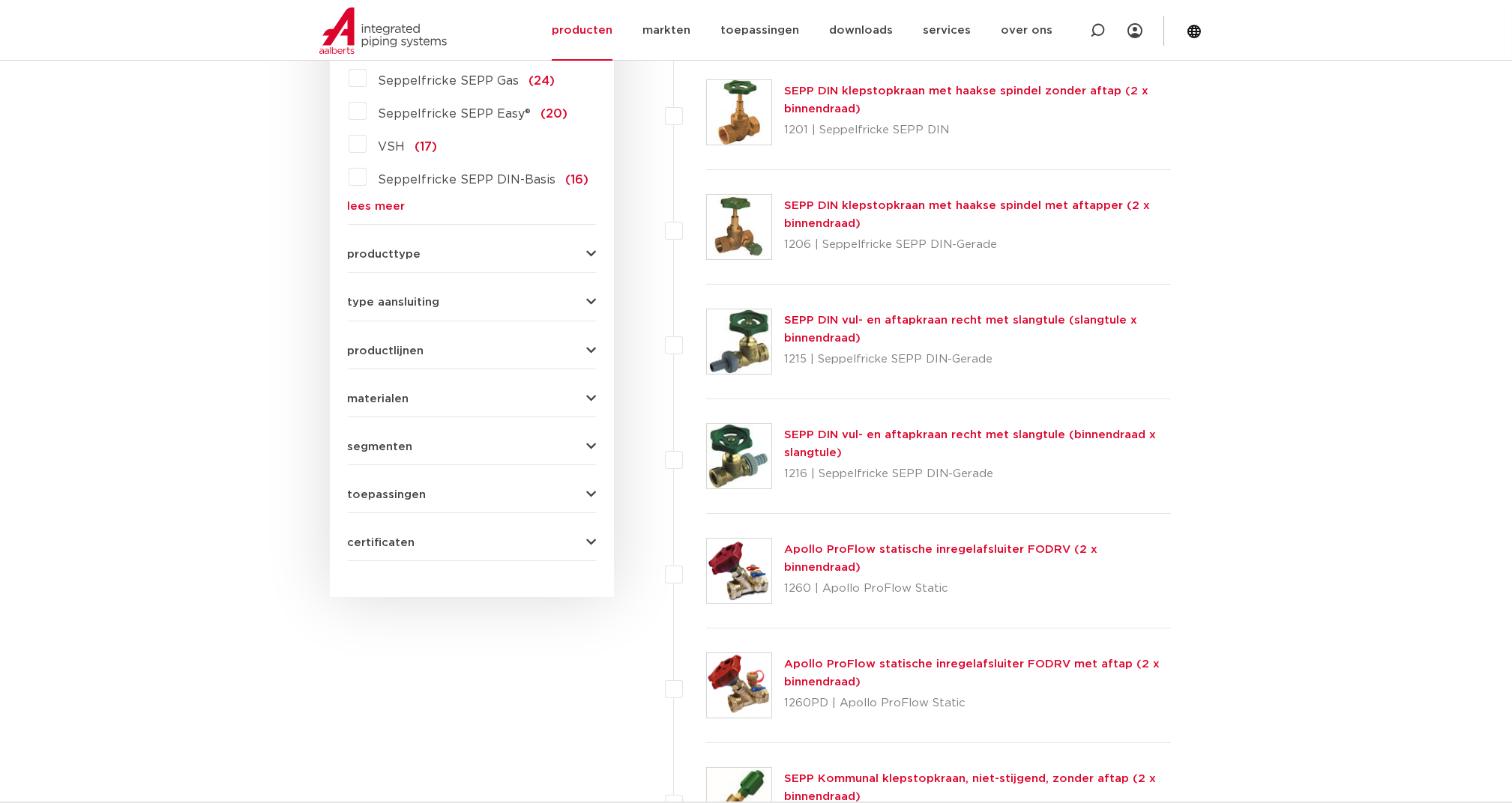
scroll to position [480, 0]
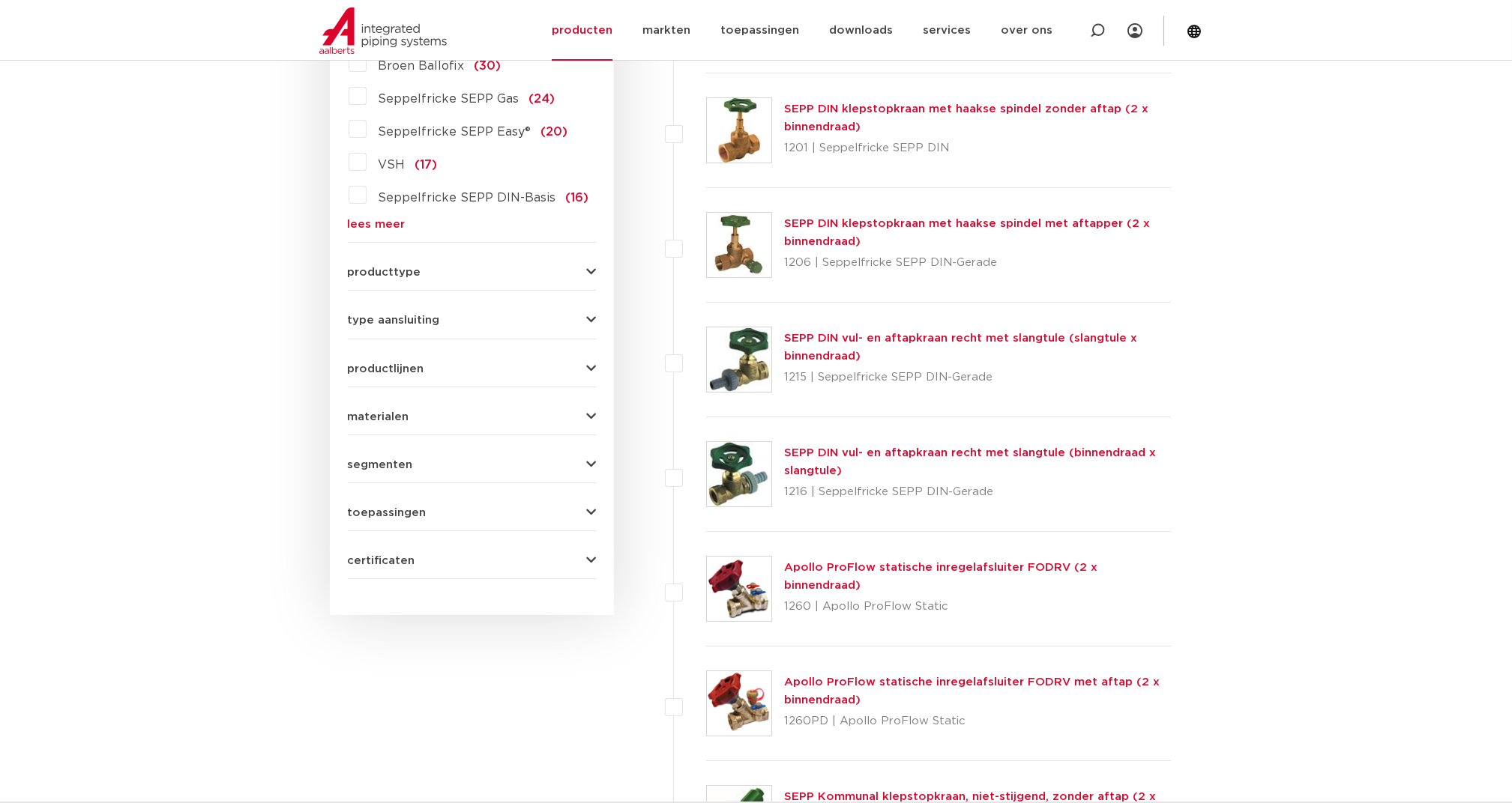
click at [370, 562] on span "certificaten" at bounding box center [381, 560] width 68 height 11
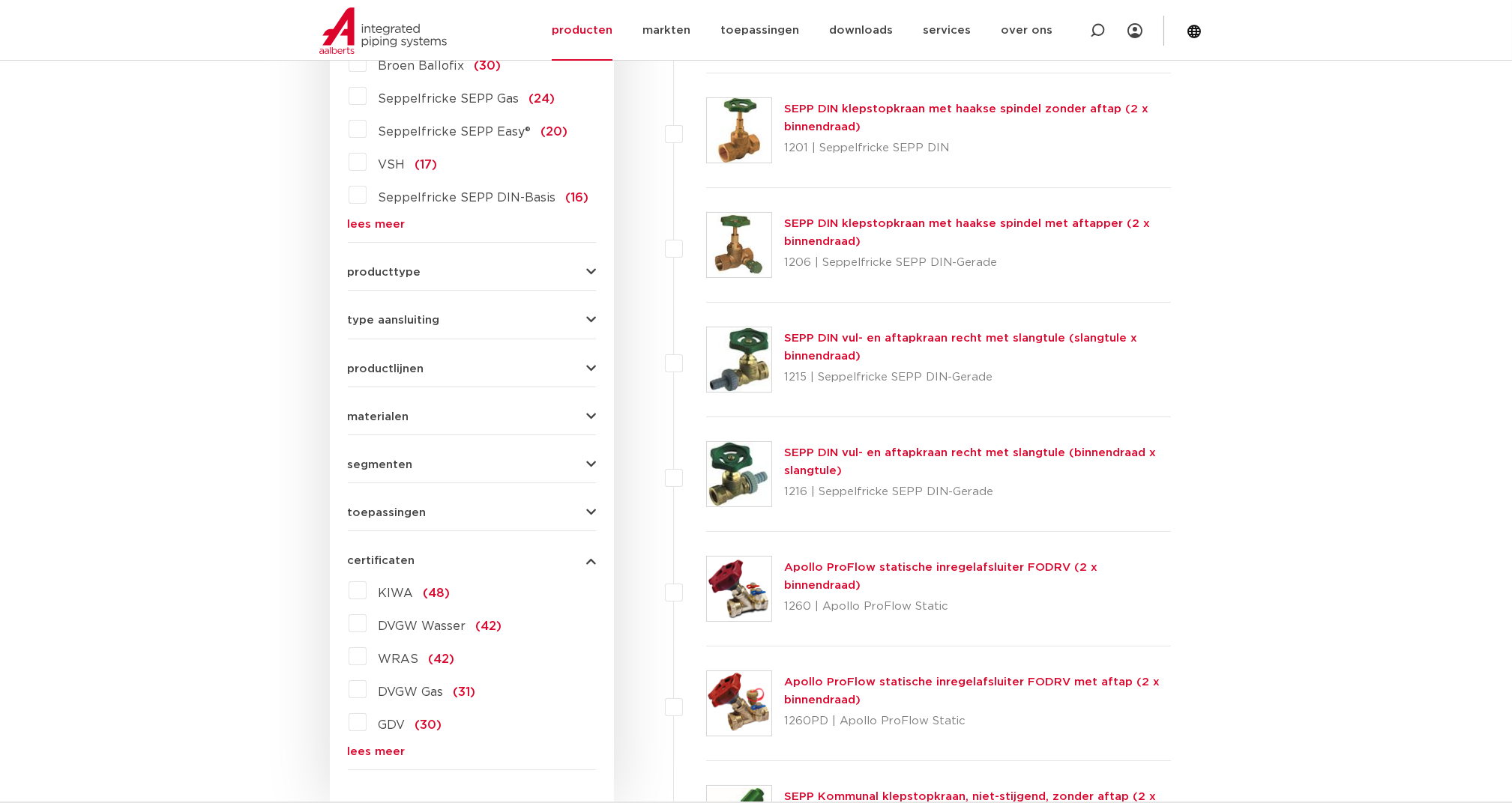
click at [366, 585] on label "KIWA (48)" at bounding box center [408, 590] width 84 height 24
click at [0, 0] on input "KIWA (48)" at bounding box center [0, 0] width 0 height 0
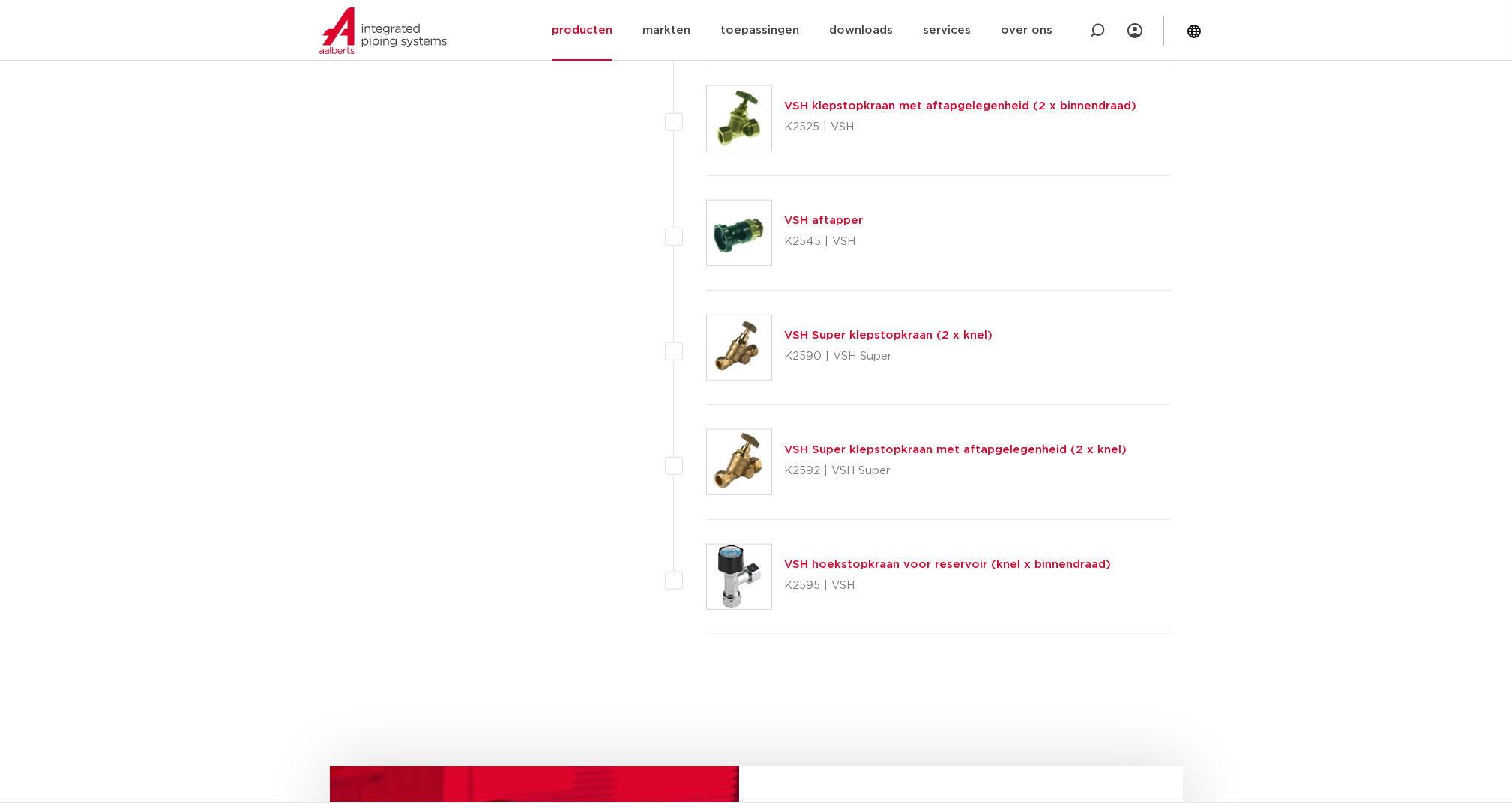
scroll to position [5175, 0]
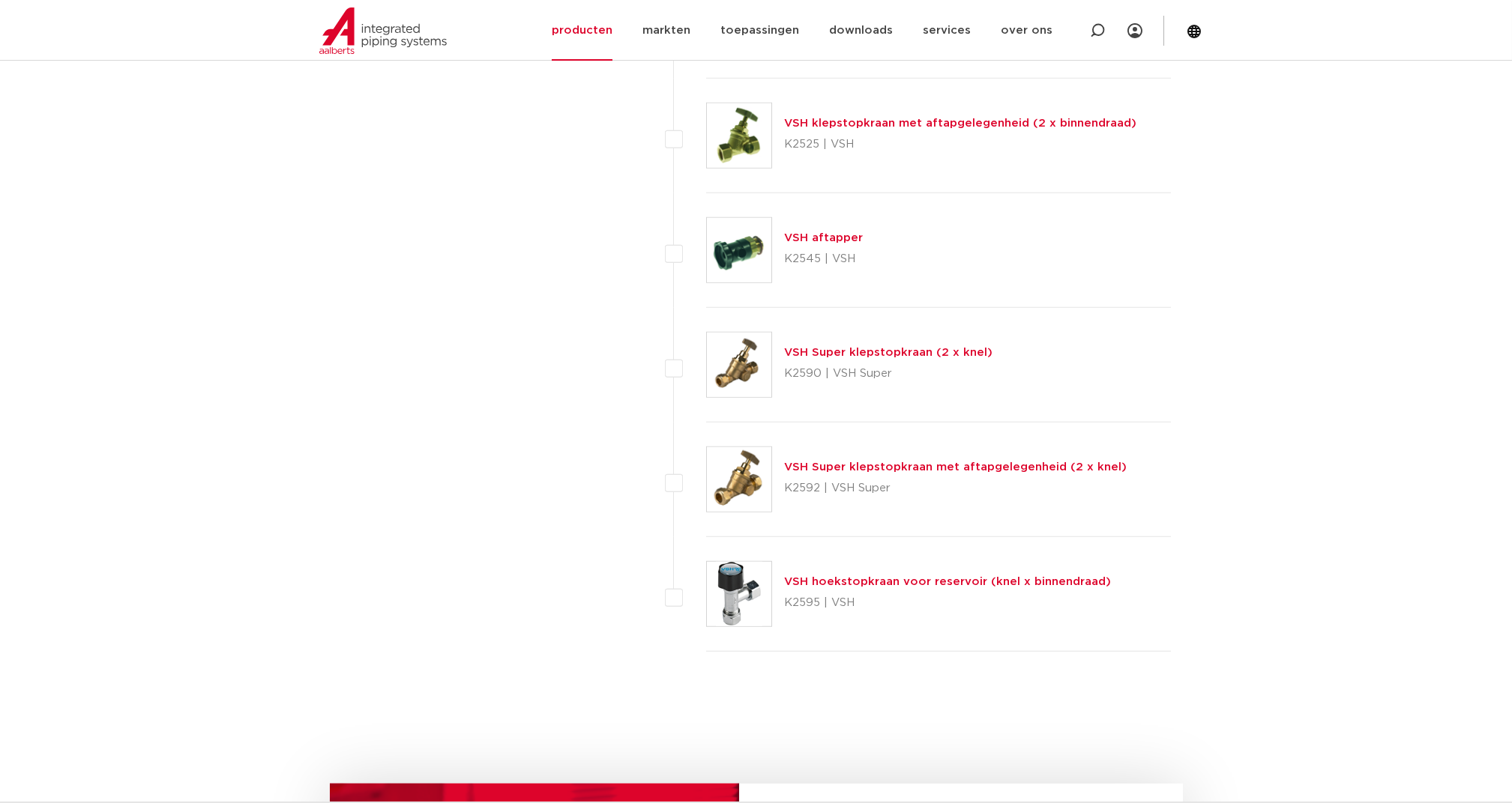
click at [805, 232] on link "VSH aftapper" at bounding box center [823, 237] width 79 height 11
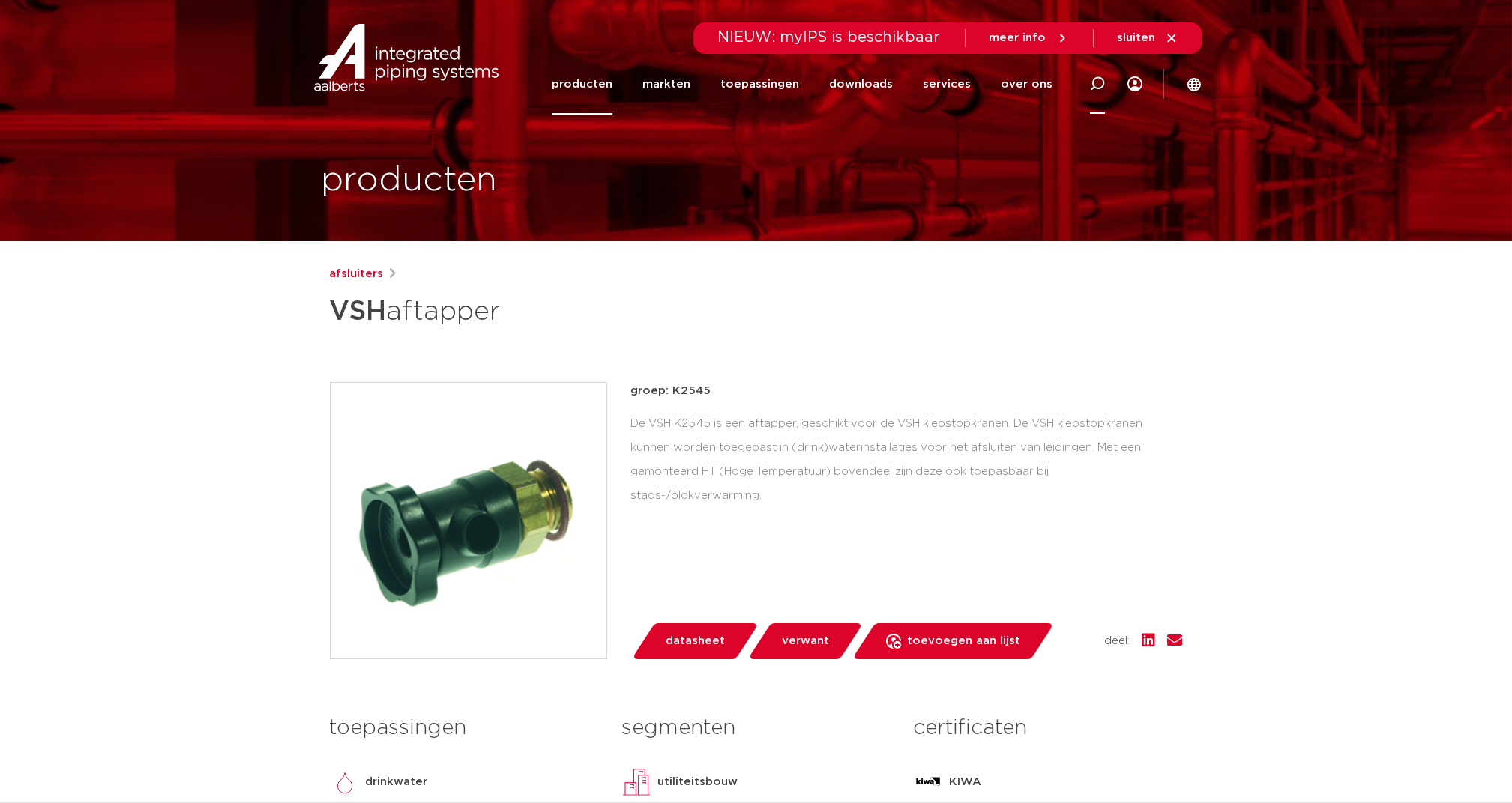
click at [1096, 85] on icon at bounding box center [1098, 84] width 15 height 15
type input "ea afsluiter"
click button "Zoeken" at bounding box center [0, 0] width 0 height 0
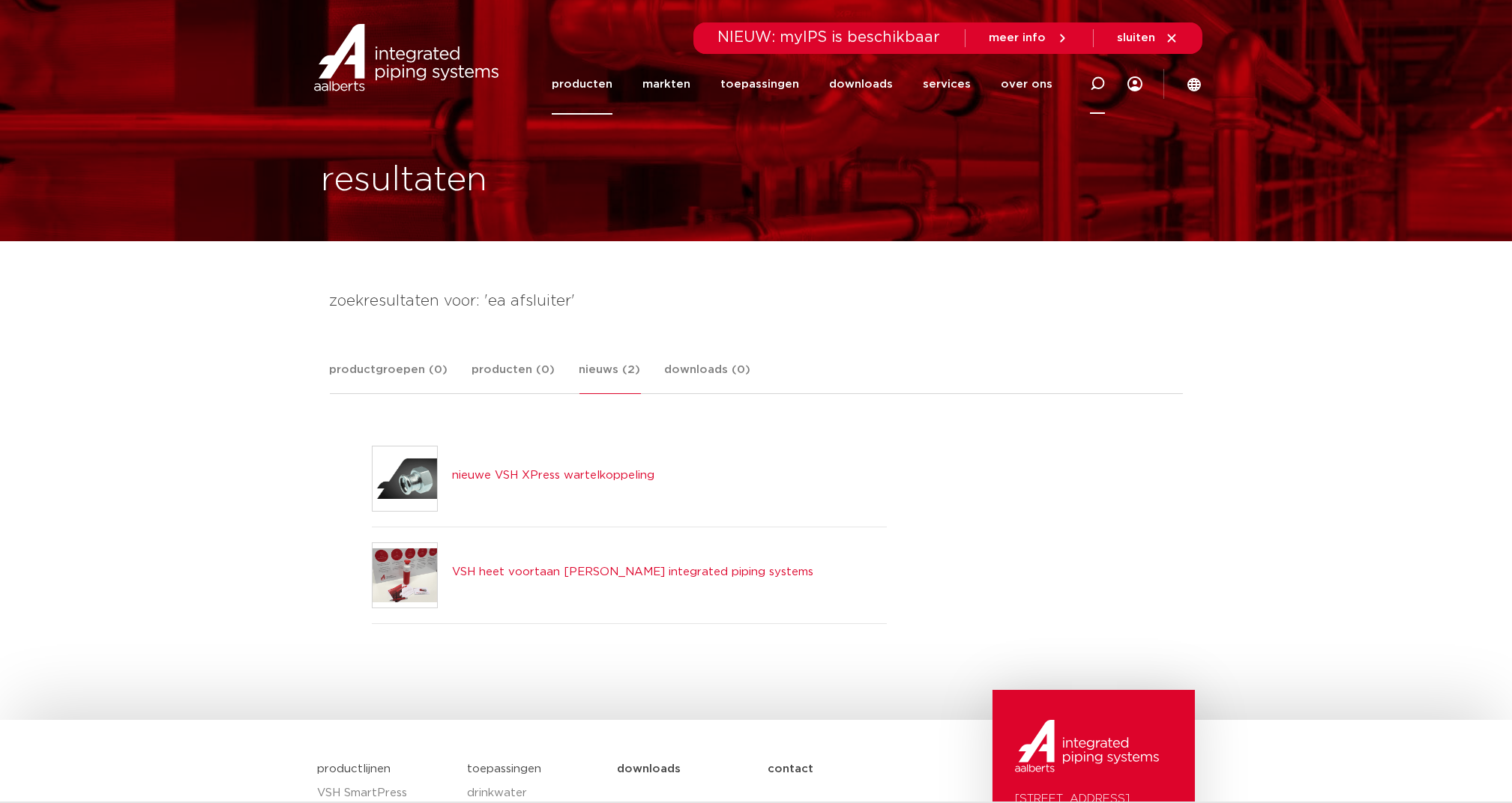
click at [1096, 83] on icon at bounding box center [1098, 84] width 15 height 15
type input "ea terugstroombeveiliging"
click button "Zoeken" at bounding box center [0, 0] width 0 height 0
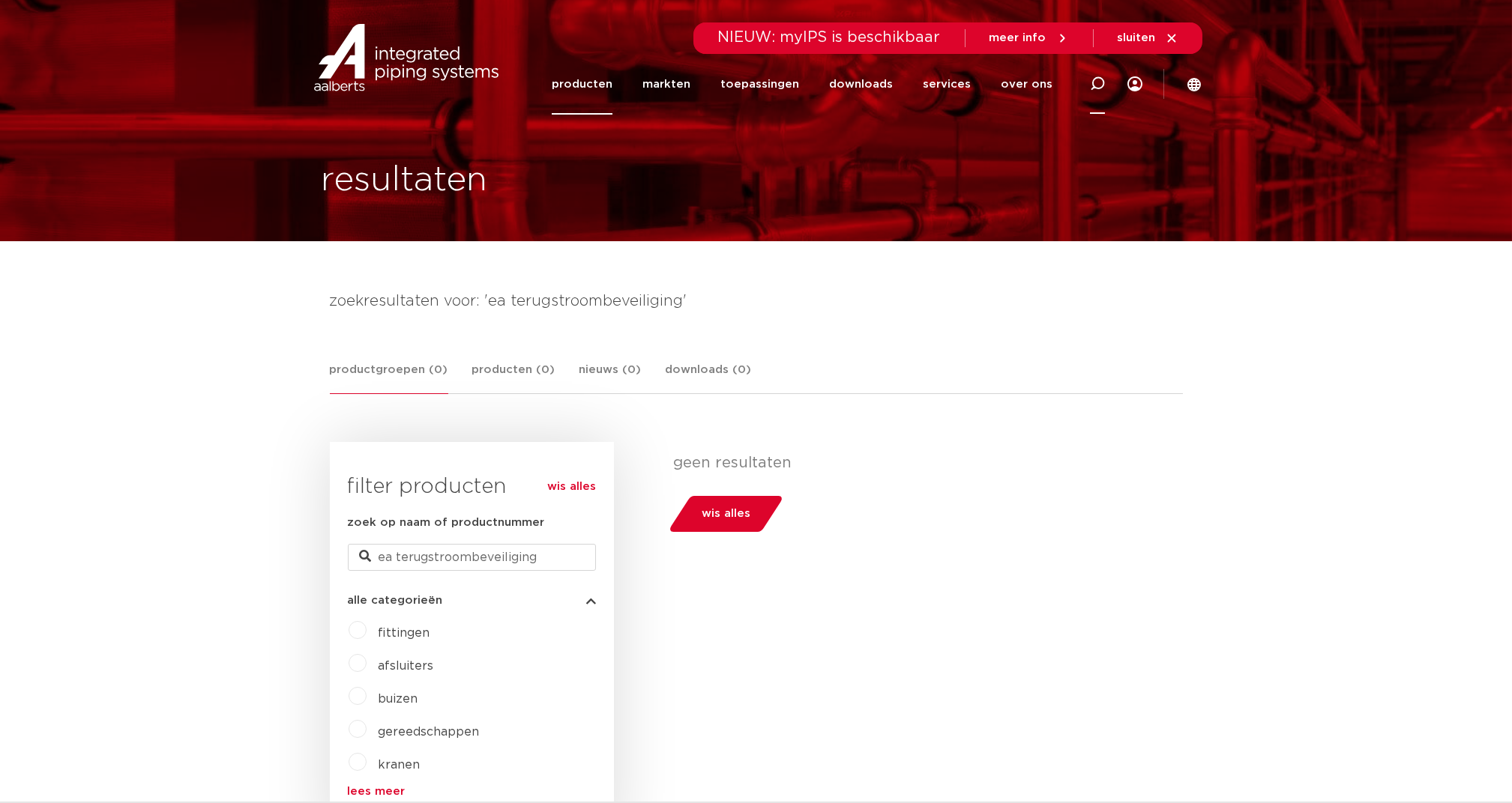
click at [1094, 82] on icon at bounding box center [1098, 84] width 15 height 15
type input "keerklep"
click button "Zoeken" at bounding box center [0, 0] width 0 height 0
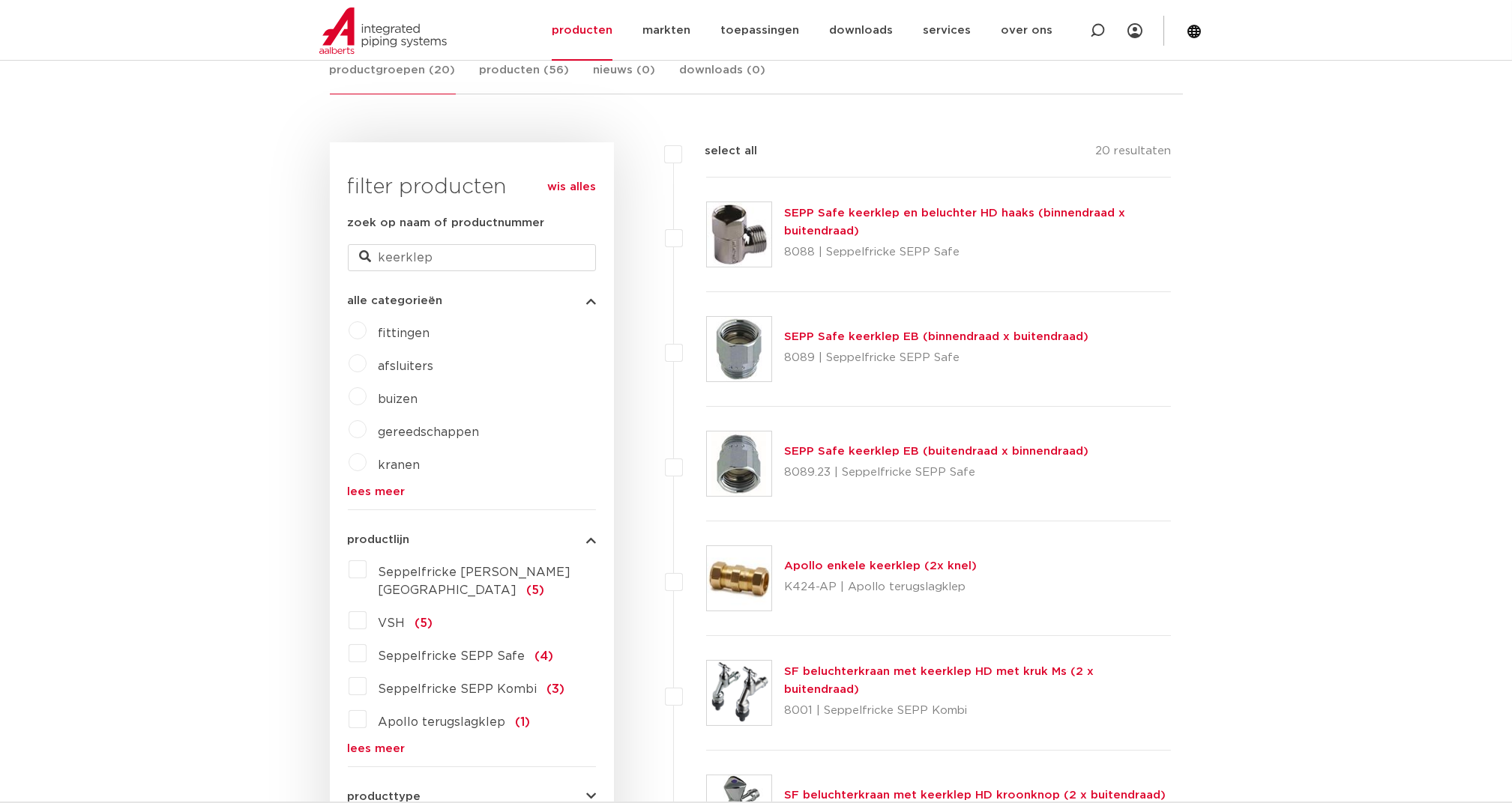
scroll to position [399, 0]
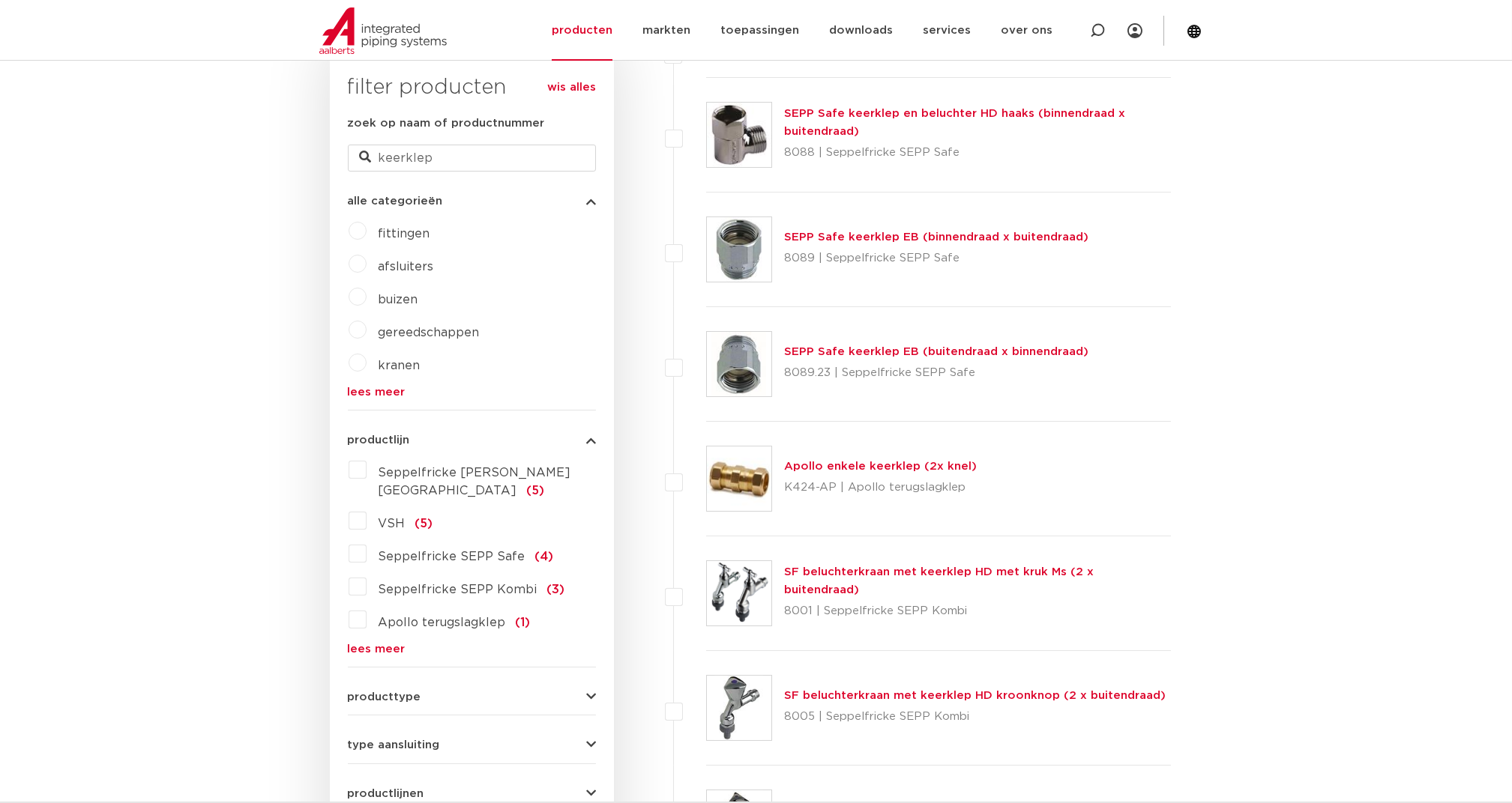
click at [874, 464] on link "Apollo enkele keerklep (2x knel)" at bounding box center [880, 466] width 192 height 11
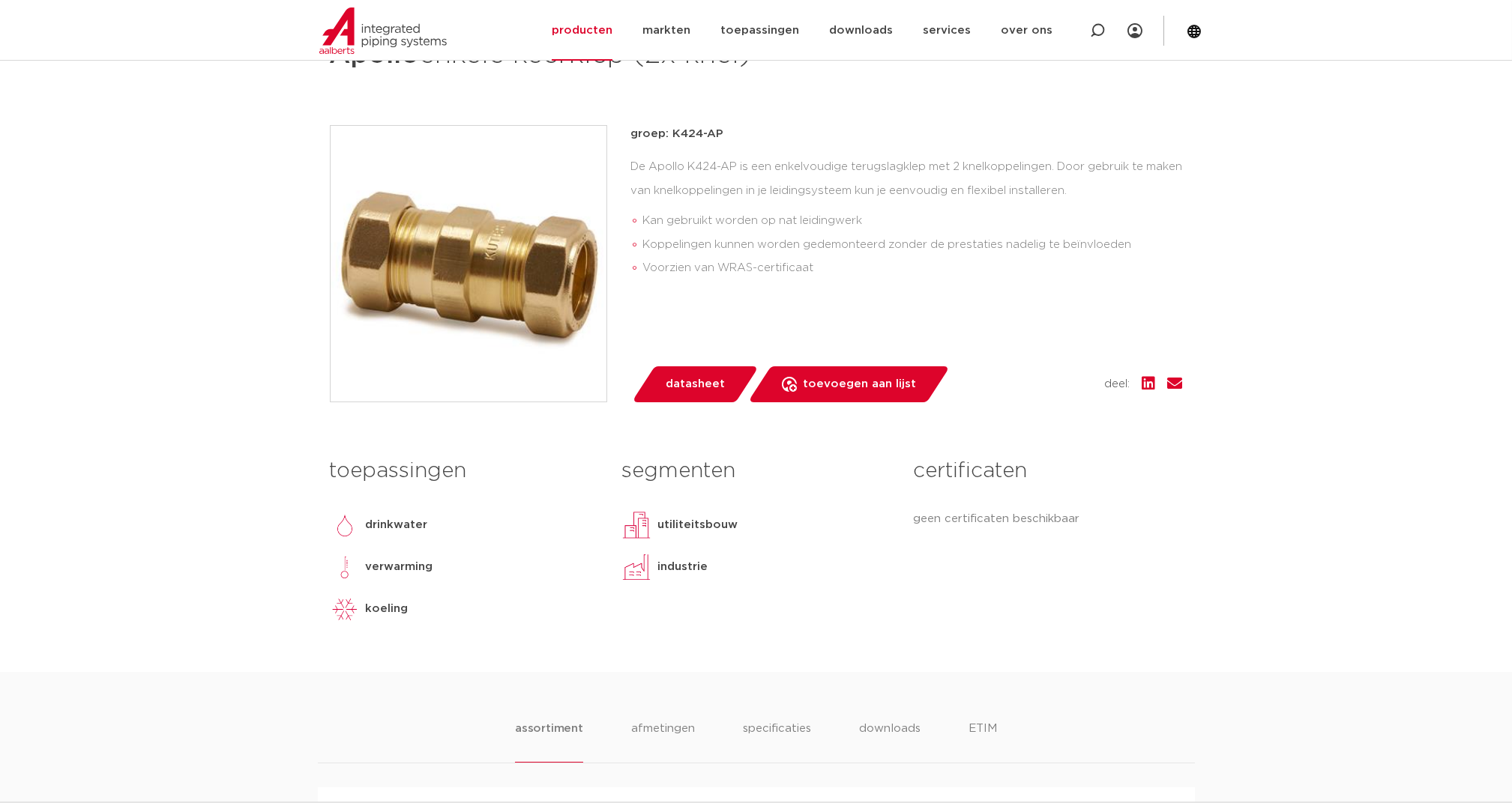
scroll to position [199, 0]
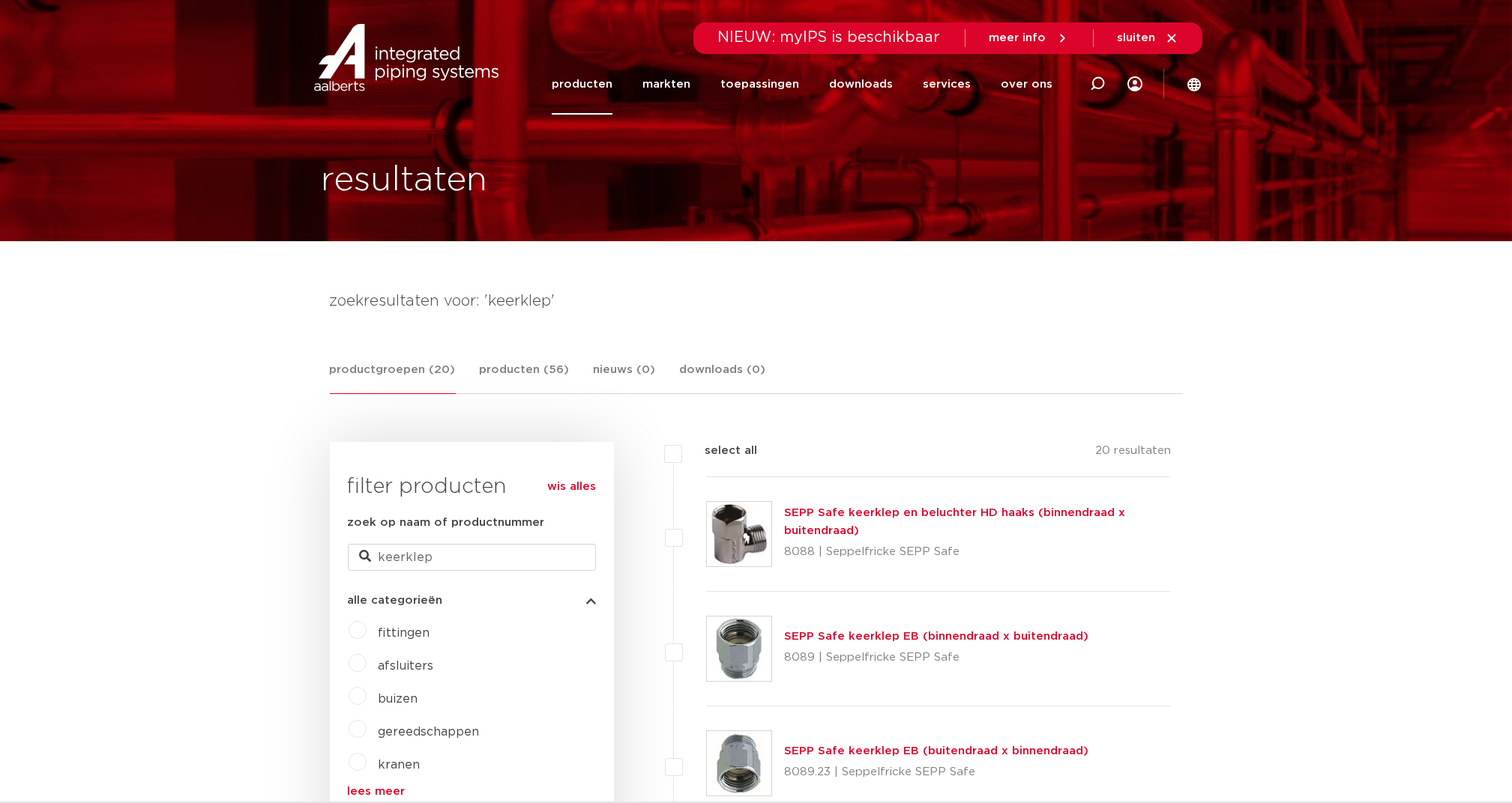
click at [600, 80] on link "producten" at bounding box center [582, 85] width 61 height 61
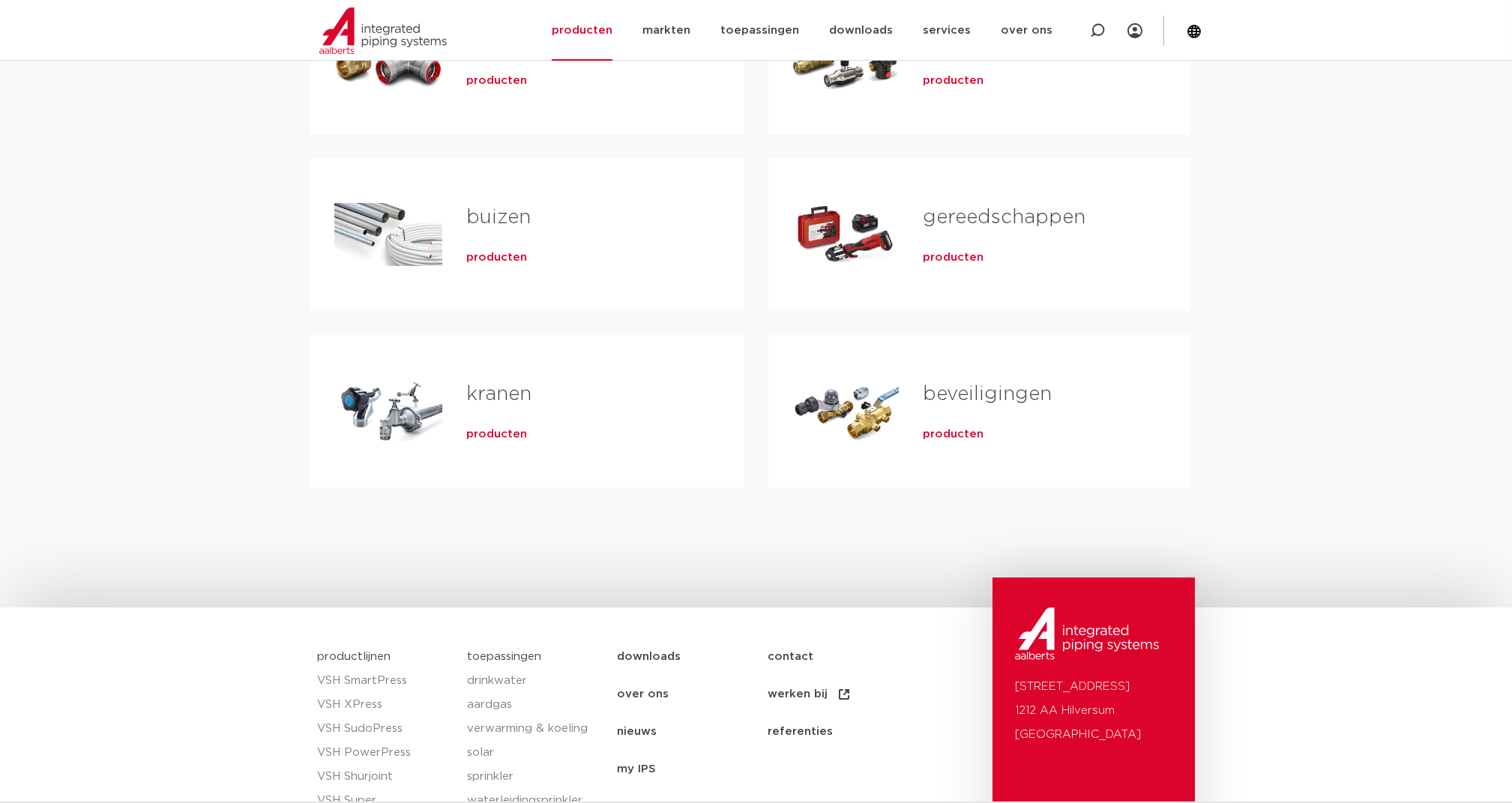
scroll to position [499, 0]
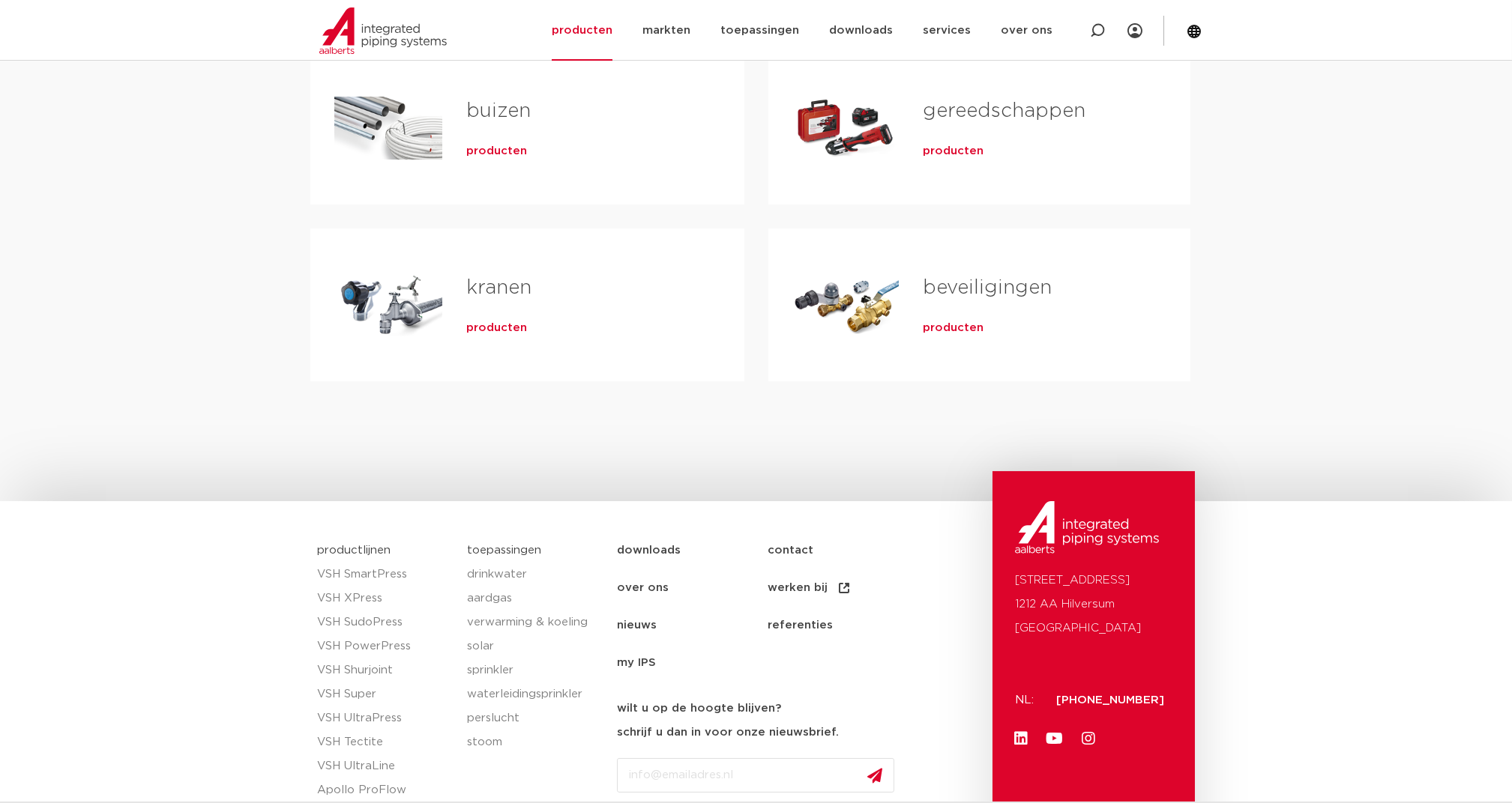
click at [937, 327] on span "producten" at bounding box center [953, 329] width 61 height 15
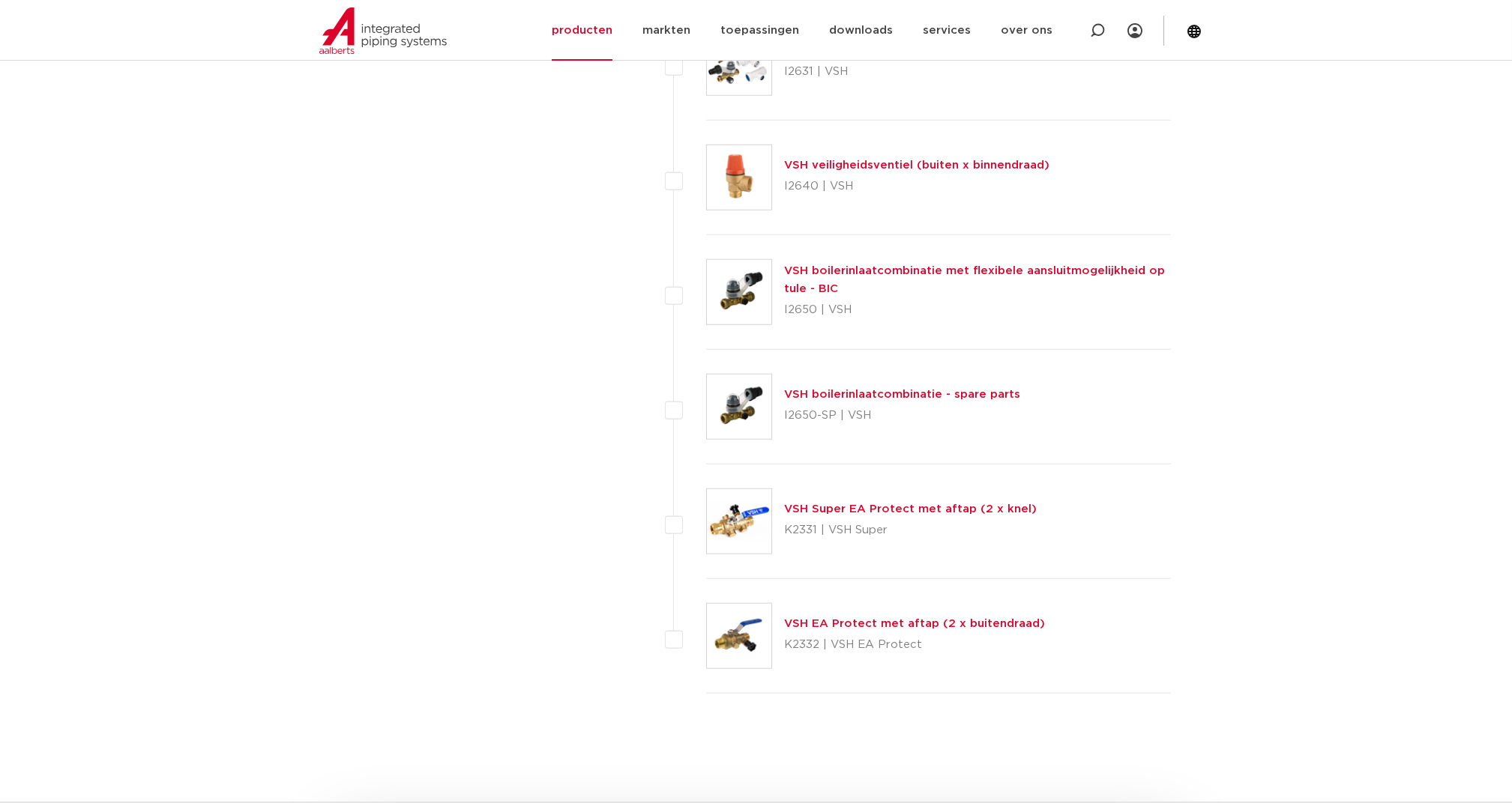
scroll to position [6293, 0]
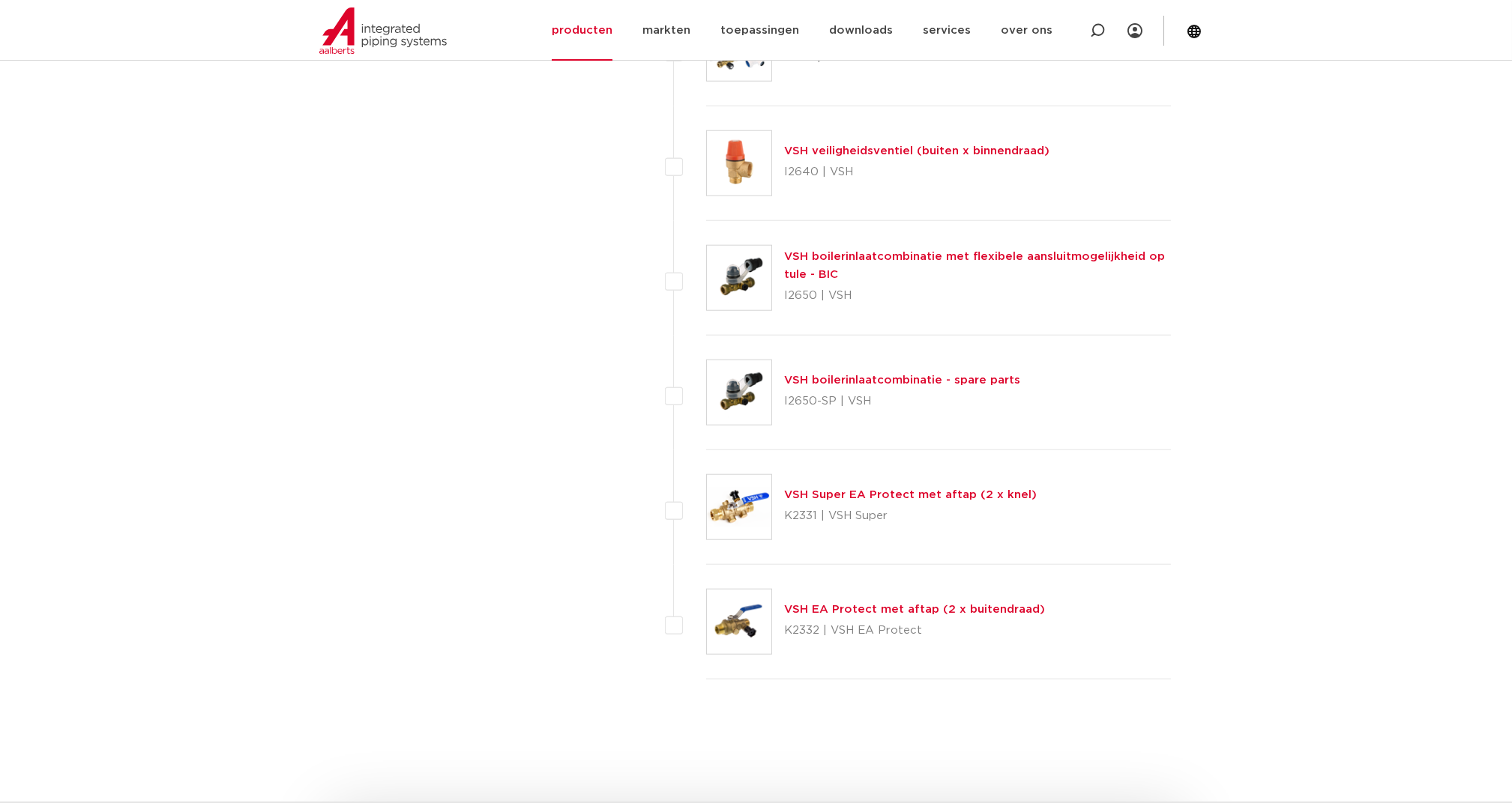
click at [837, 490] on link "VSH Super EA Protect met aftap (2 x knel)" at bounding box center [910, 495] width 253 height 11
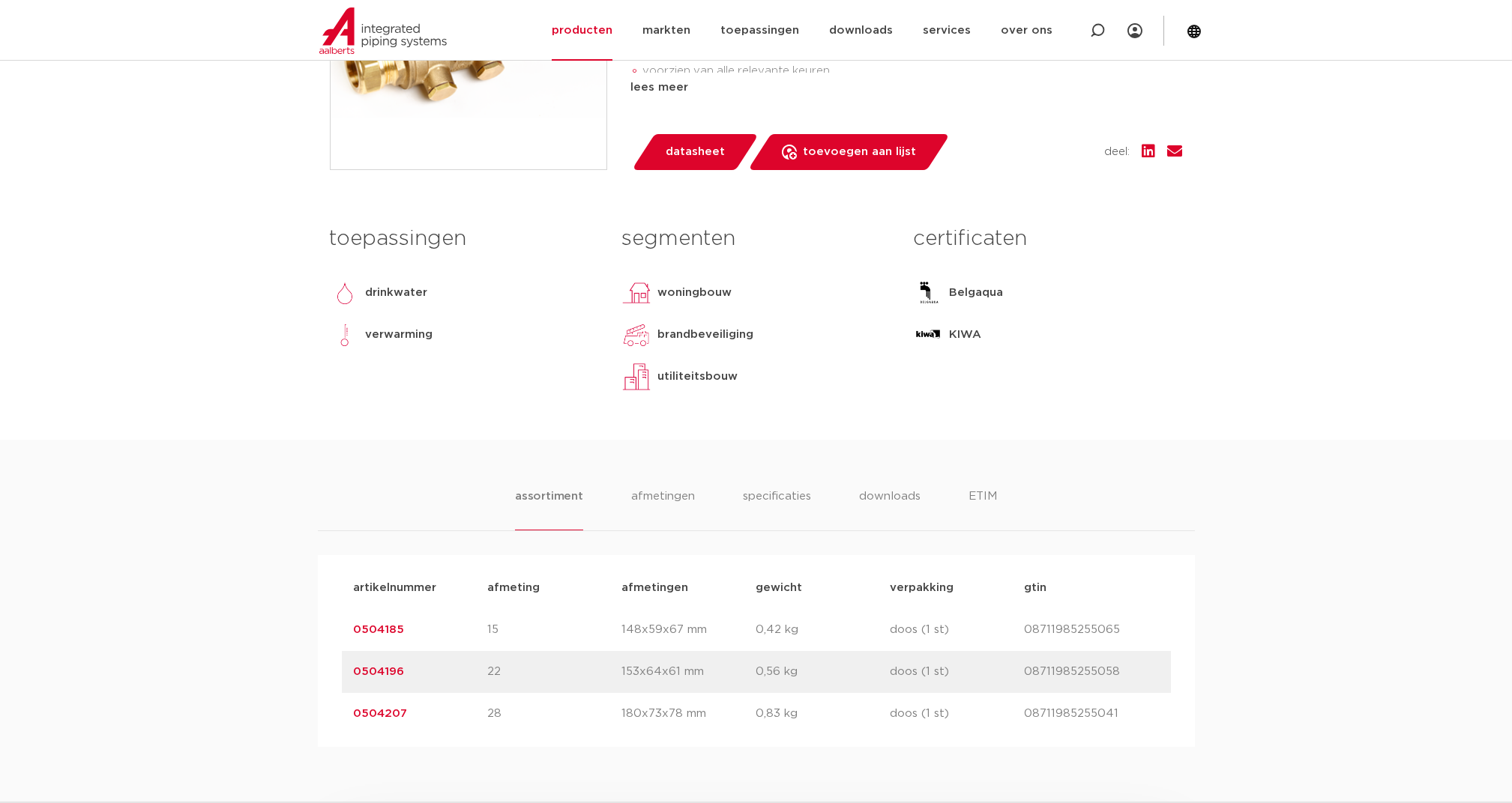
scroll to position [499, 0]
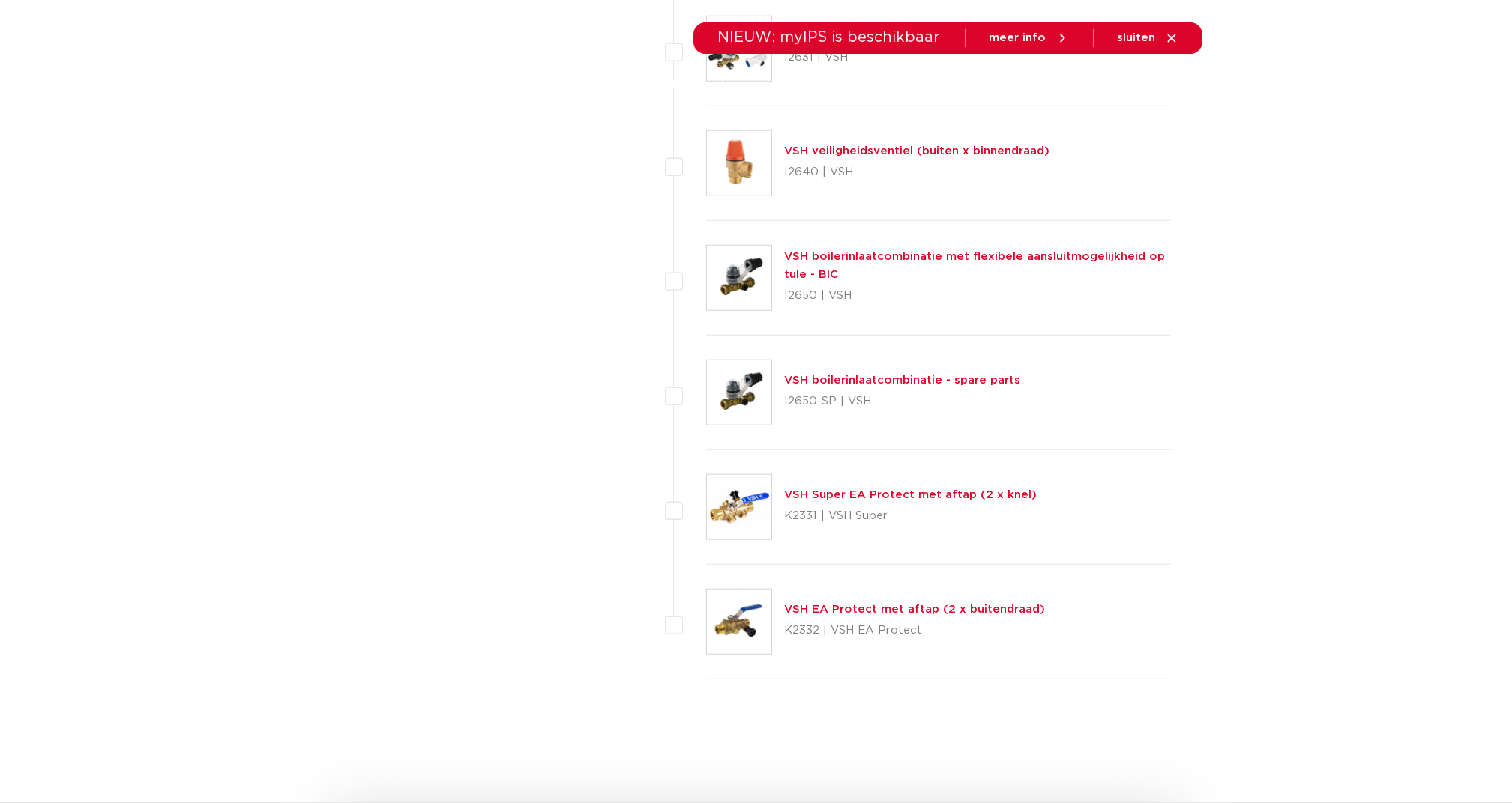
click at [846, 604] on link "VSH EA Protect met aftap (2 x buitendraad)" at bounding box center [914, 609] width 261 height 11
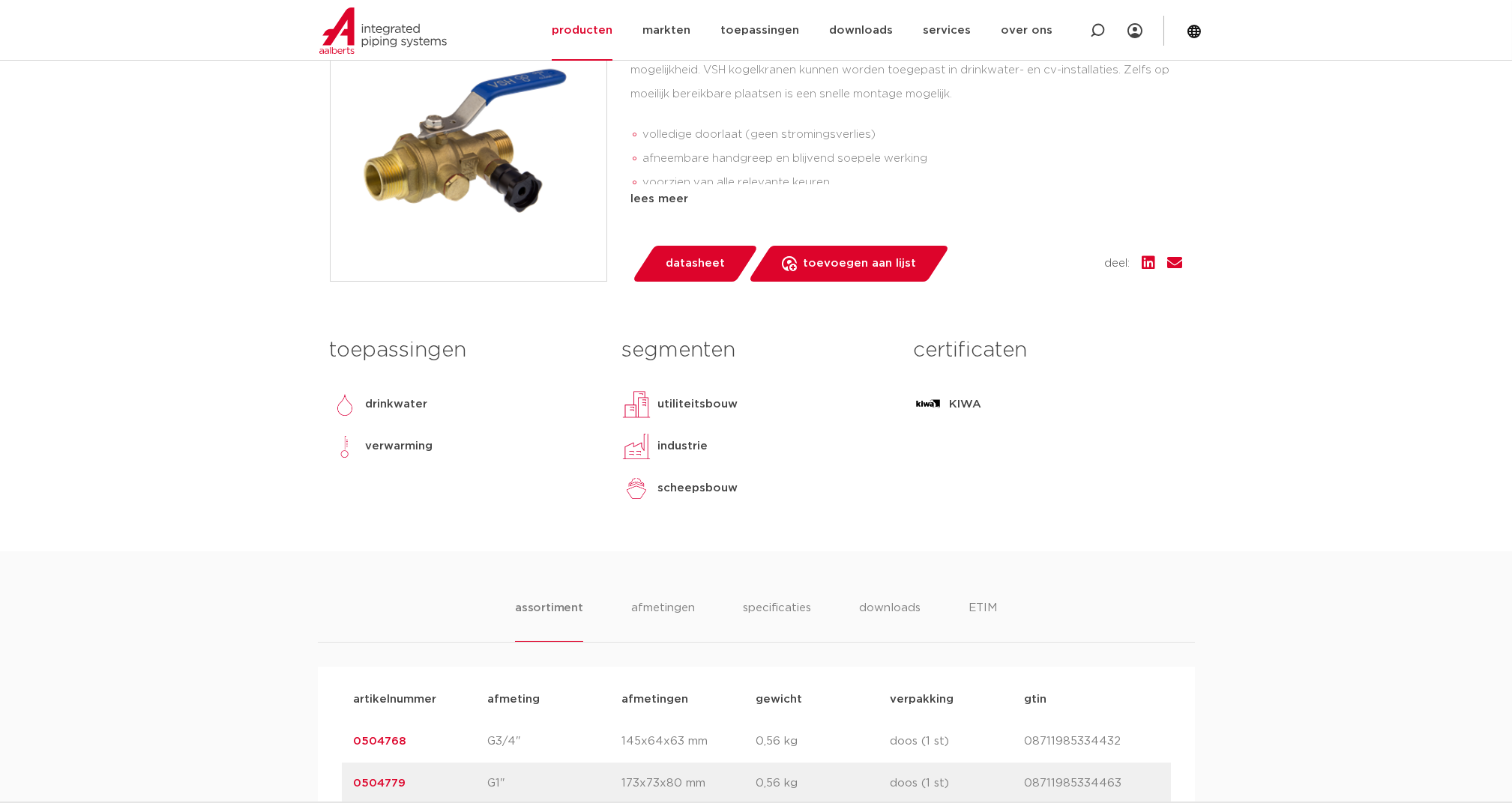
scroll to position [300, 0]
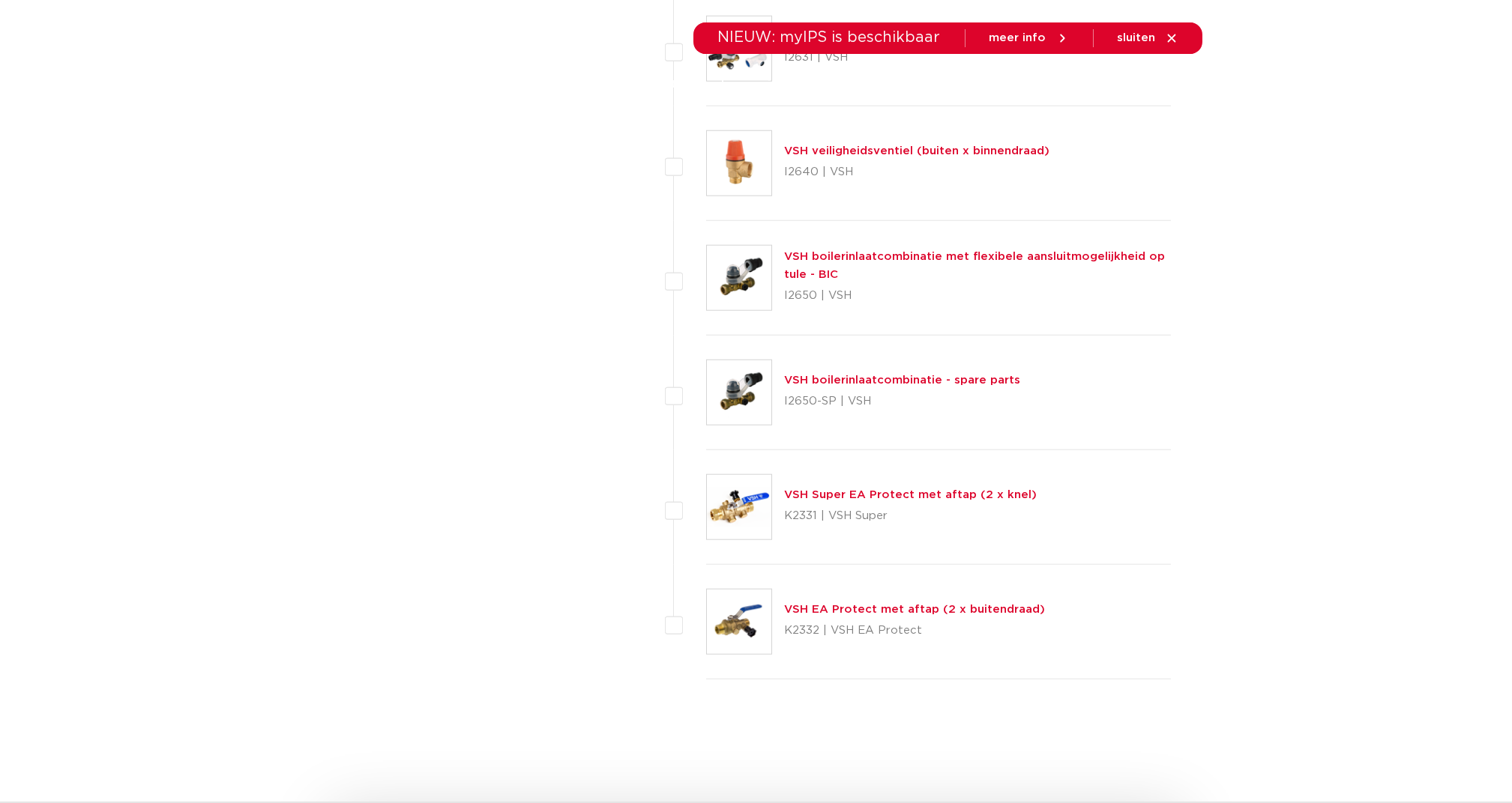
scroll to position [6293, 0]
click at [838, 490] on link "VSH Super EA Protect met aftap (2 x knel)" at bounding box center [910, 495] width 253 height 11
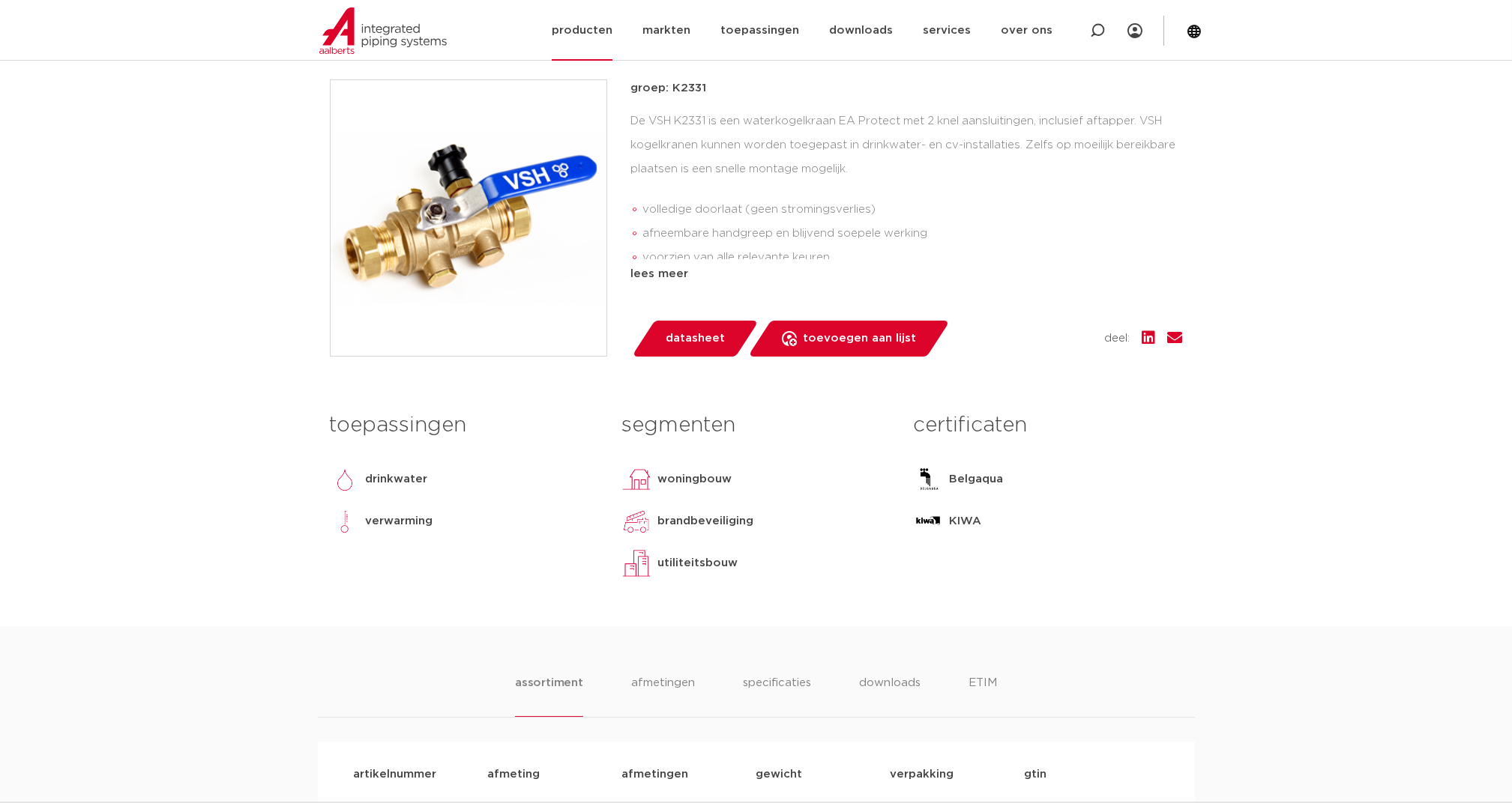
scroll to position [300, 0]
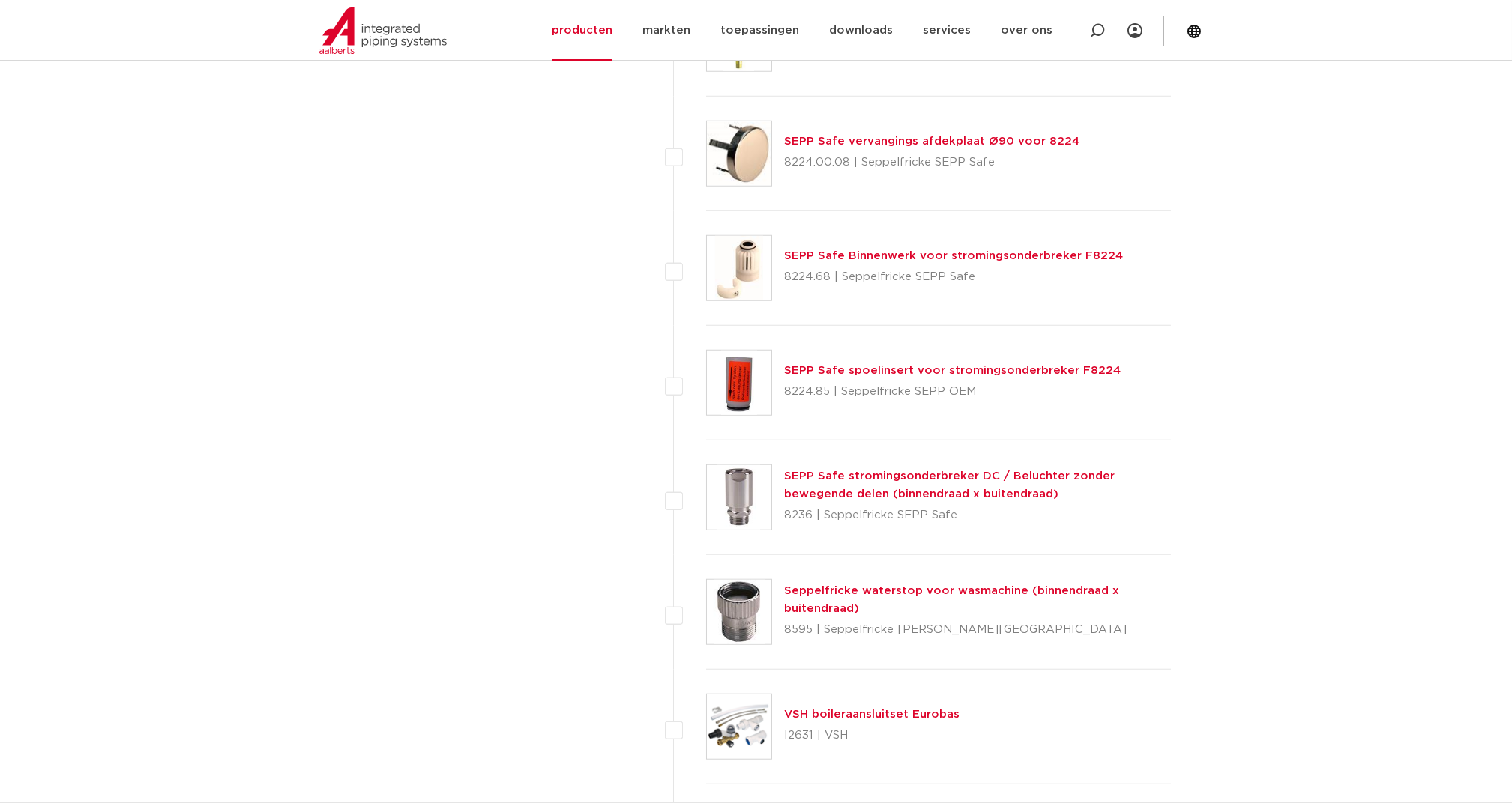
scroll to position [5593, 0]
